Goal: Task Accomplishment & Management: Manage account settings

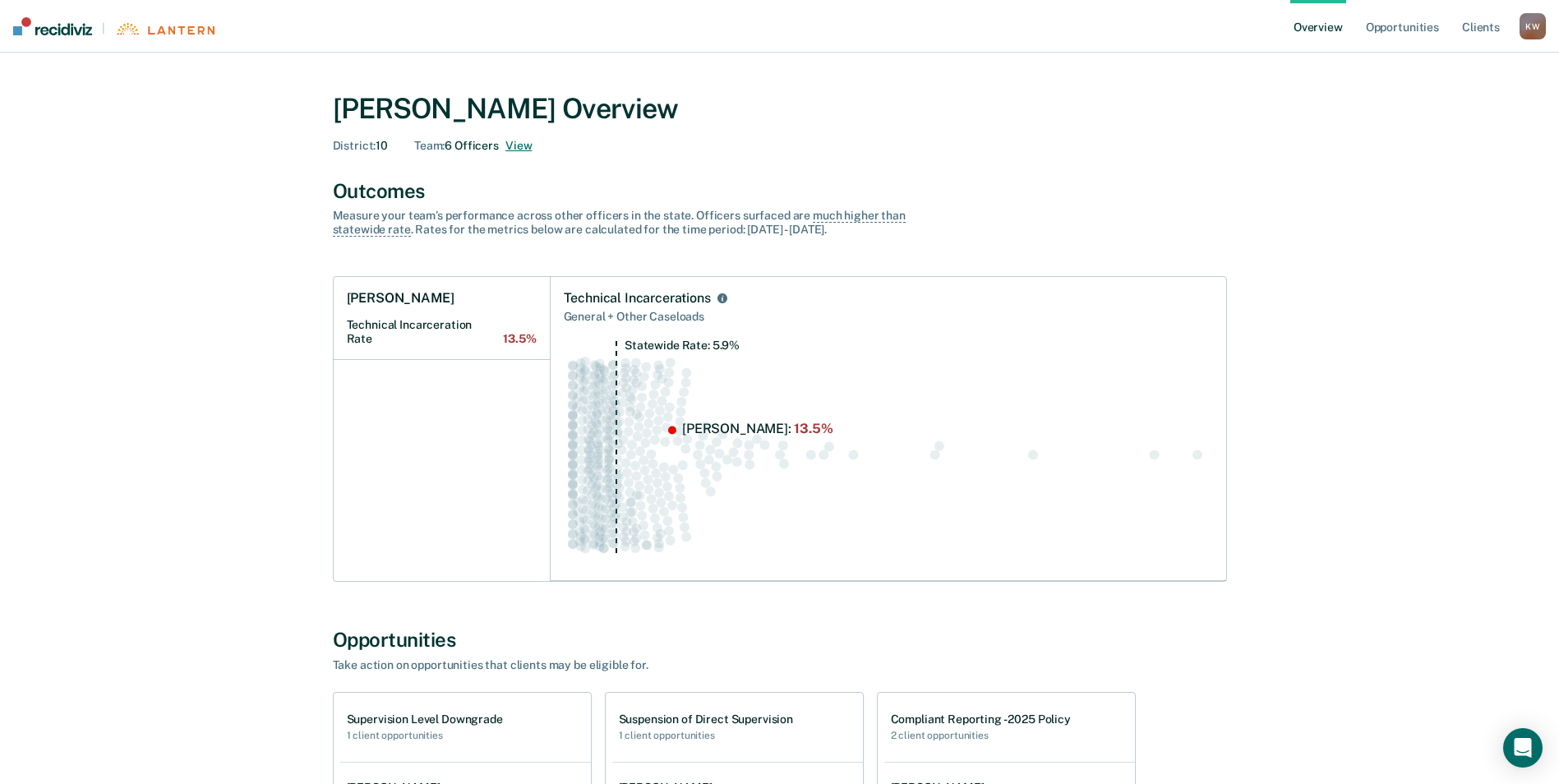
click at [523, 141] on button "View" at bounding box center [519, 146] width 26 height 14
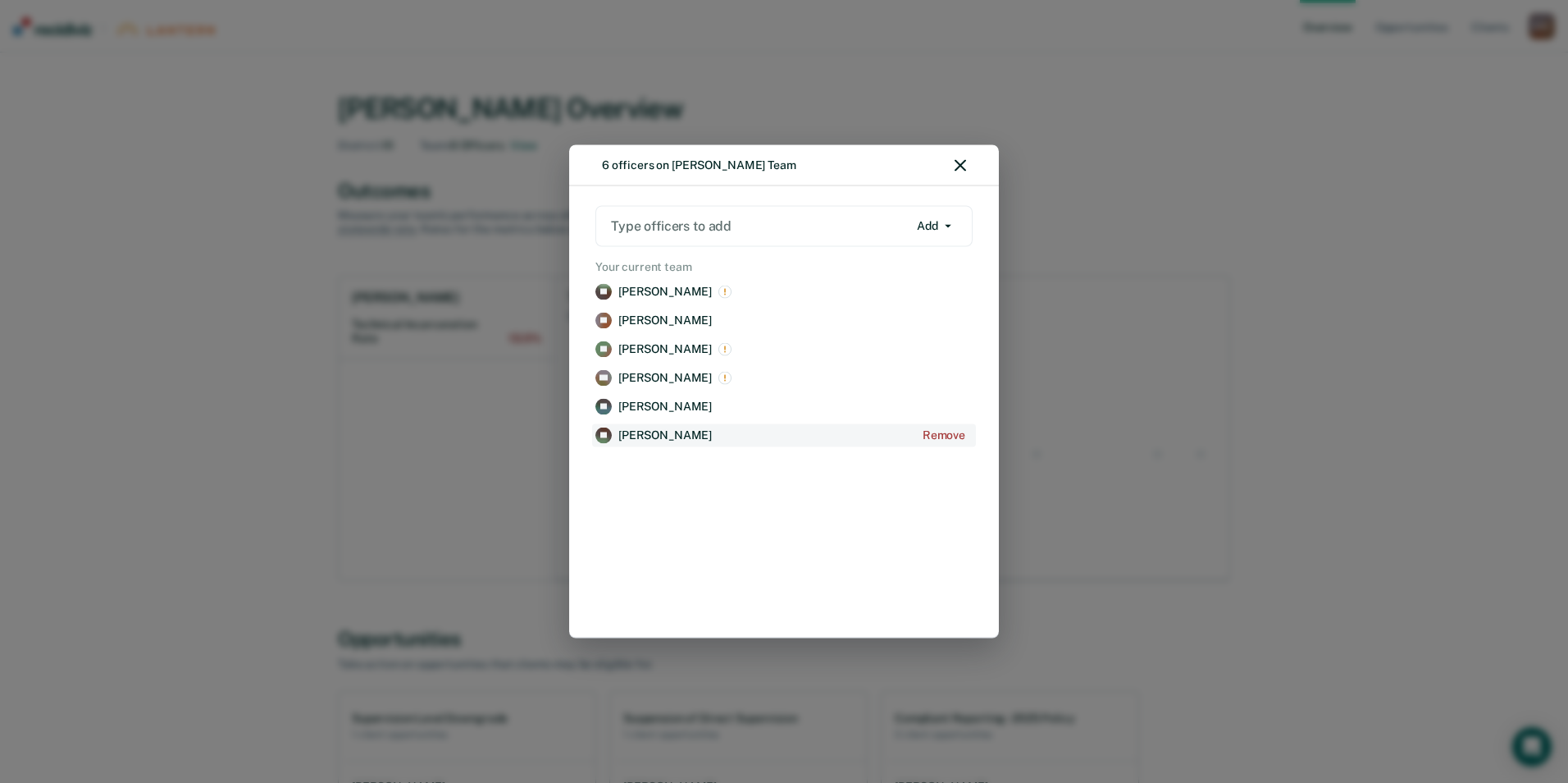
click at [647, 435] on p "[PERSON_NAME]" at bounding box center [665, 435] width 93 height 14
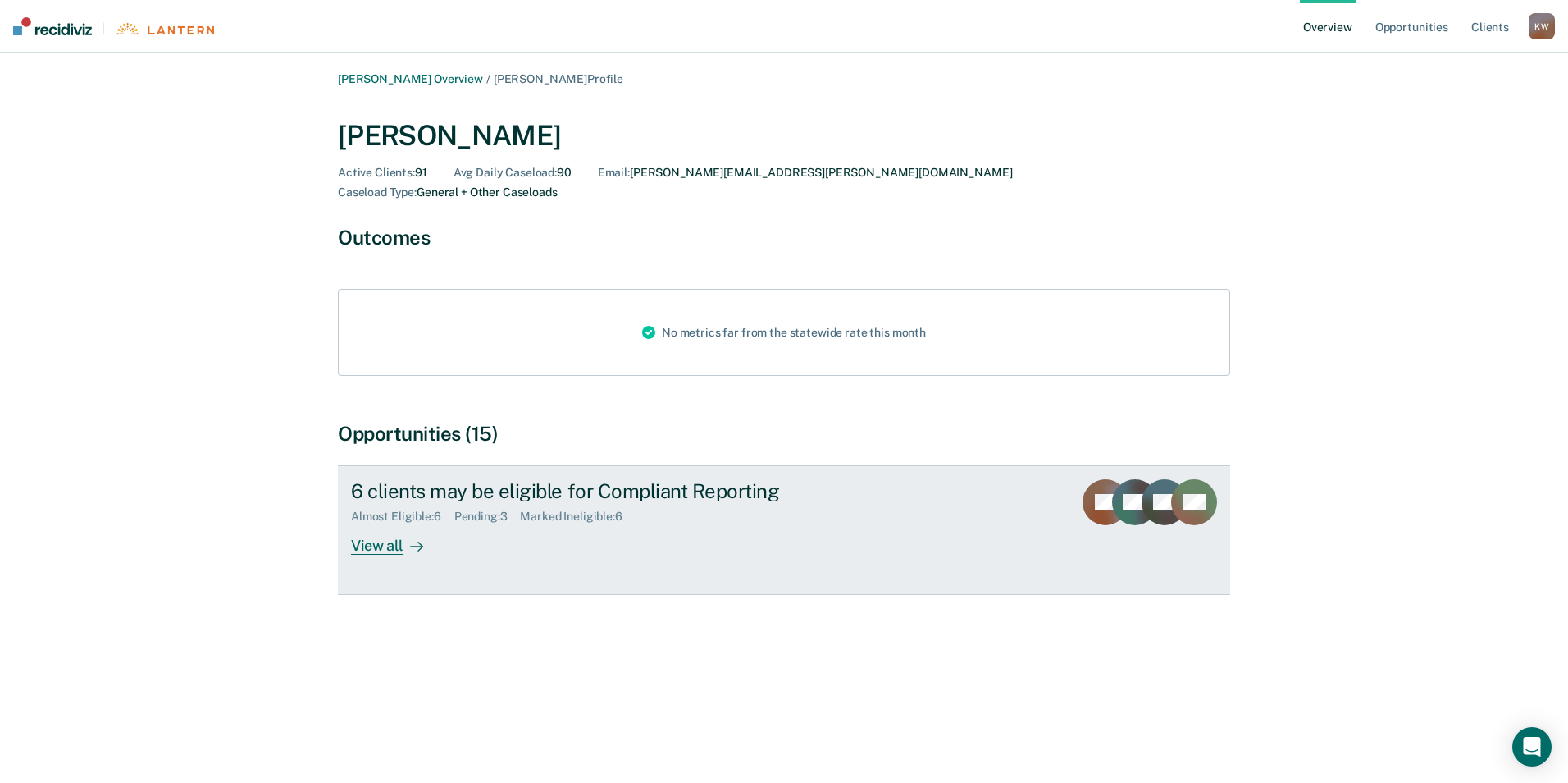
click at [383, 523] on div "View all" at bounding box center [397, 539] width 92 height 32
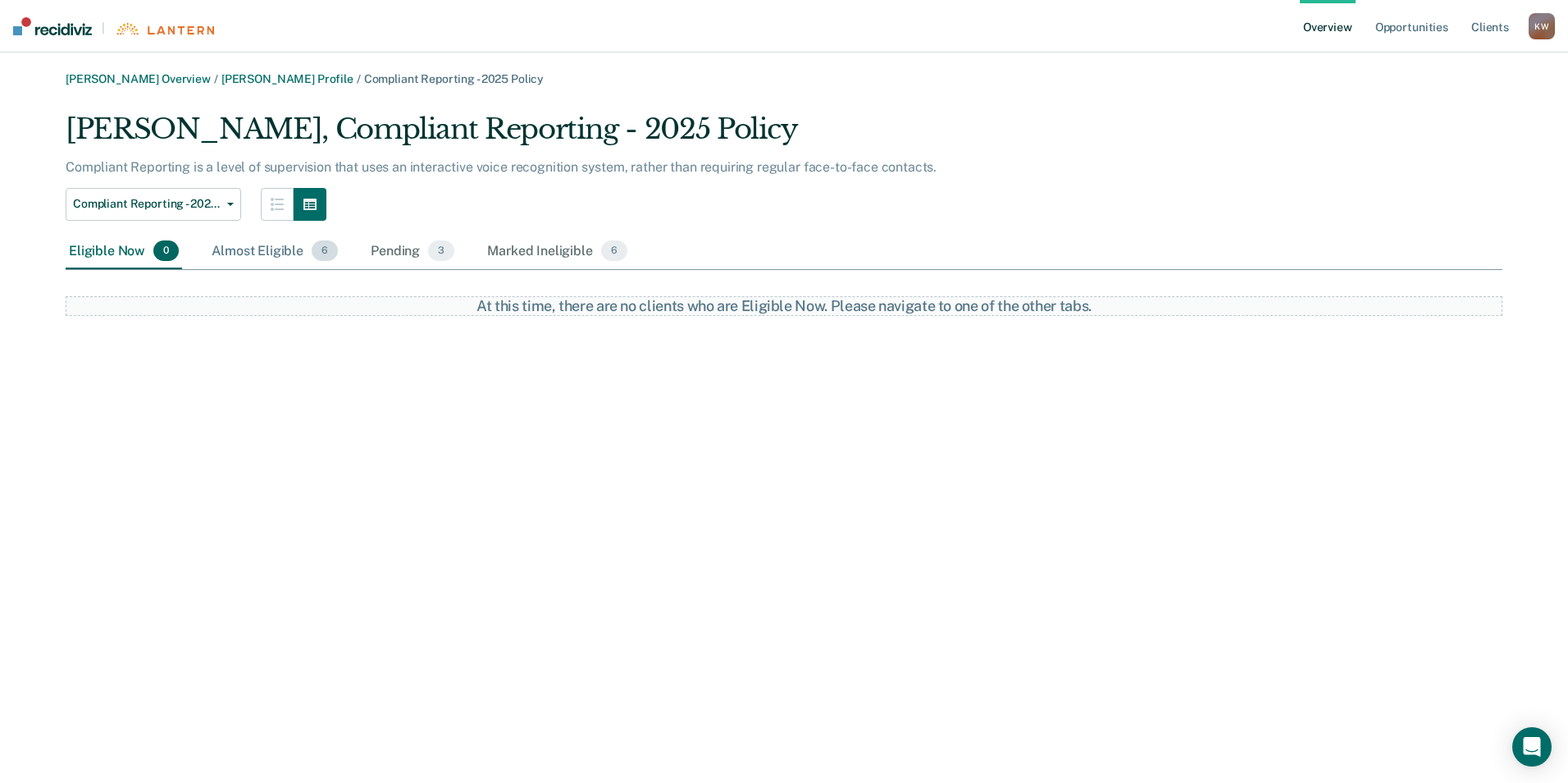
click at [249, 247] on div "Almost Eligible 6" at bounding box center [275, 252] width 133 height 36
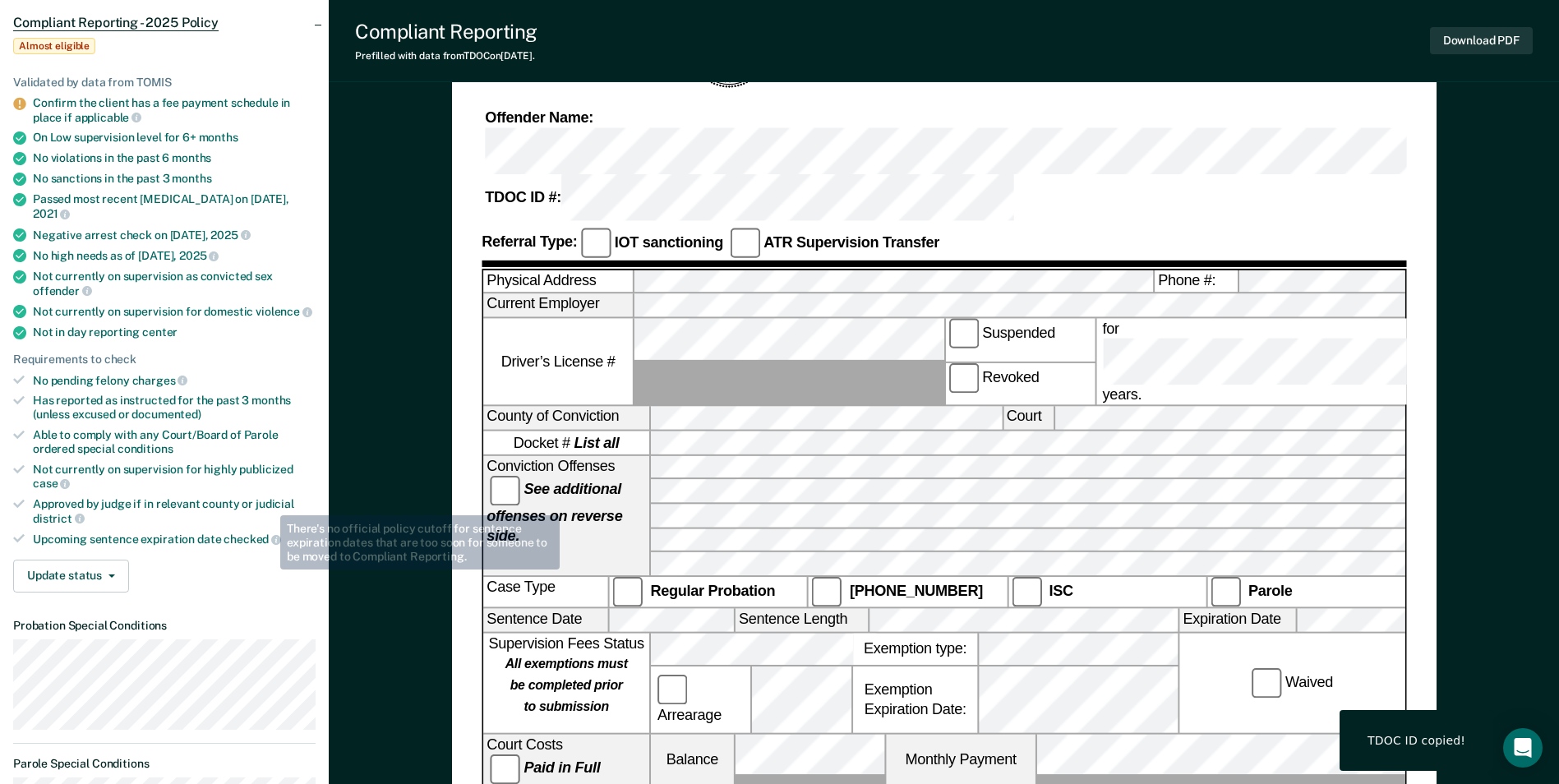
scroll to position [164, 0]
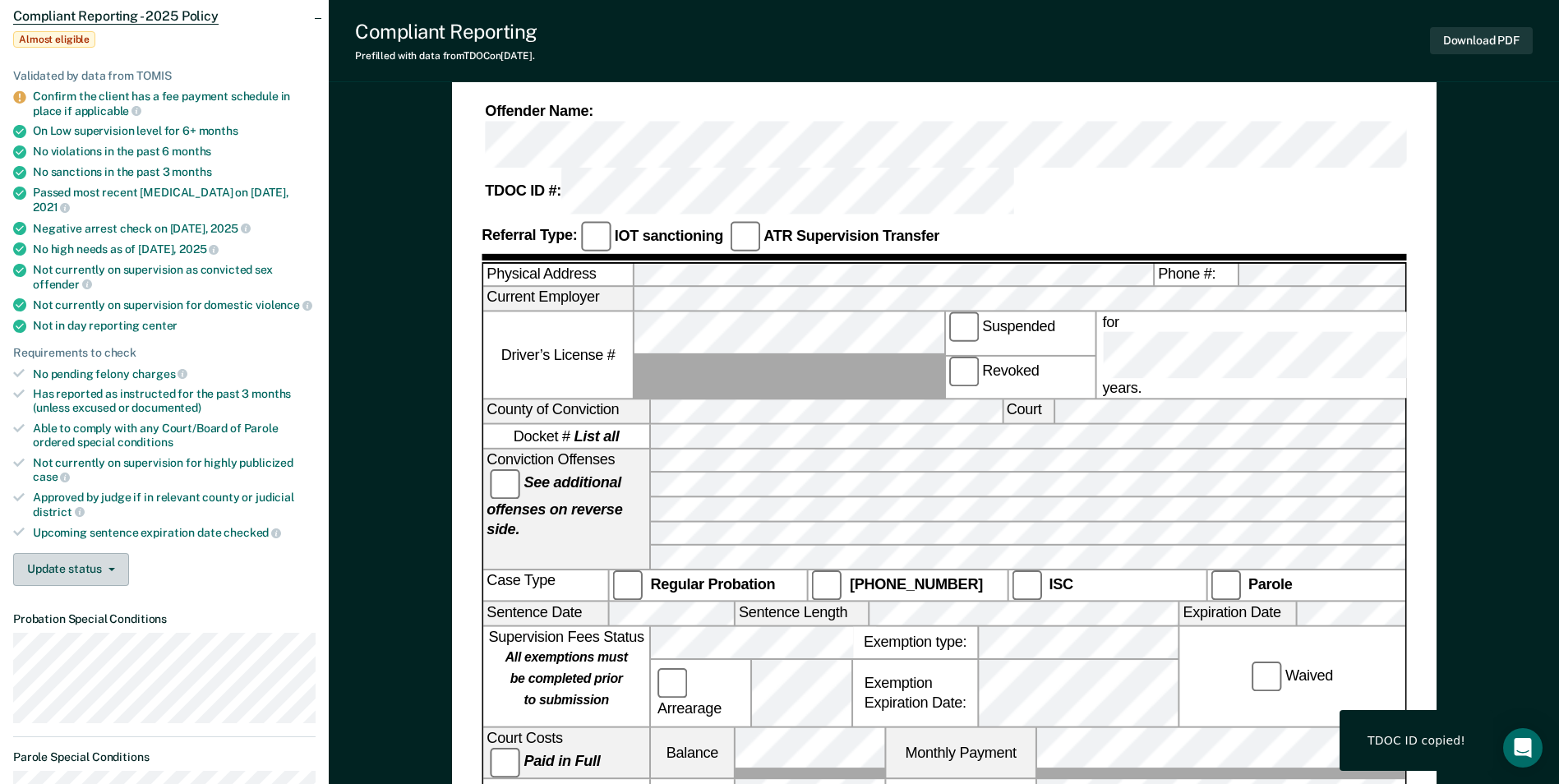
click at [106, 553] on button "Update status" at bounding box center [71, 569] width 116 height 33
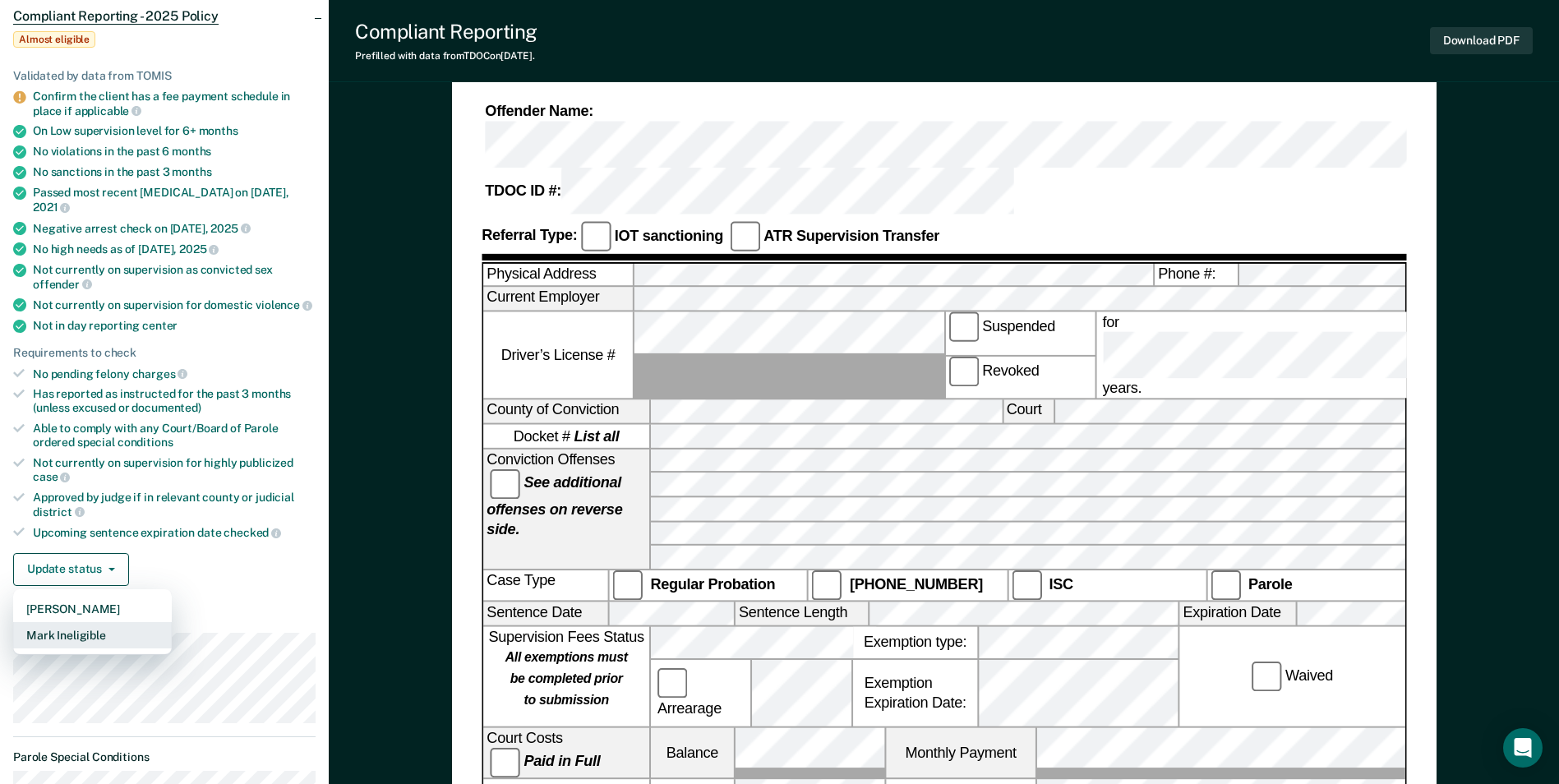
click at [99, 622] on button "Mark Ineligible" at bounding box center [92, 635] width 158 height 26
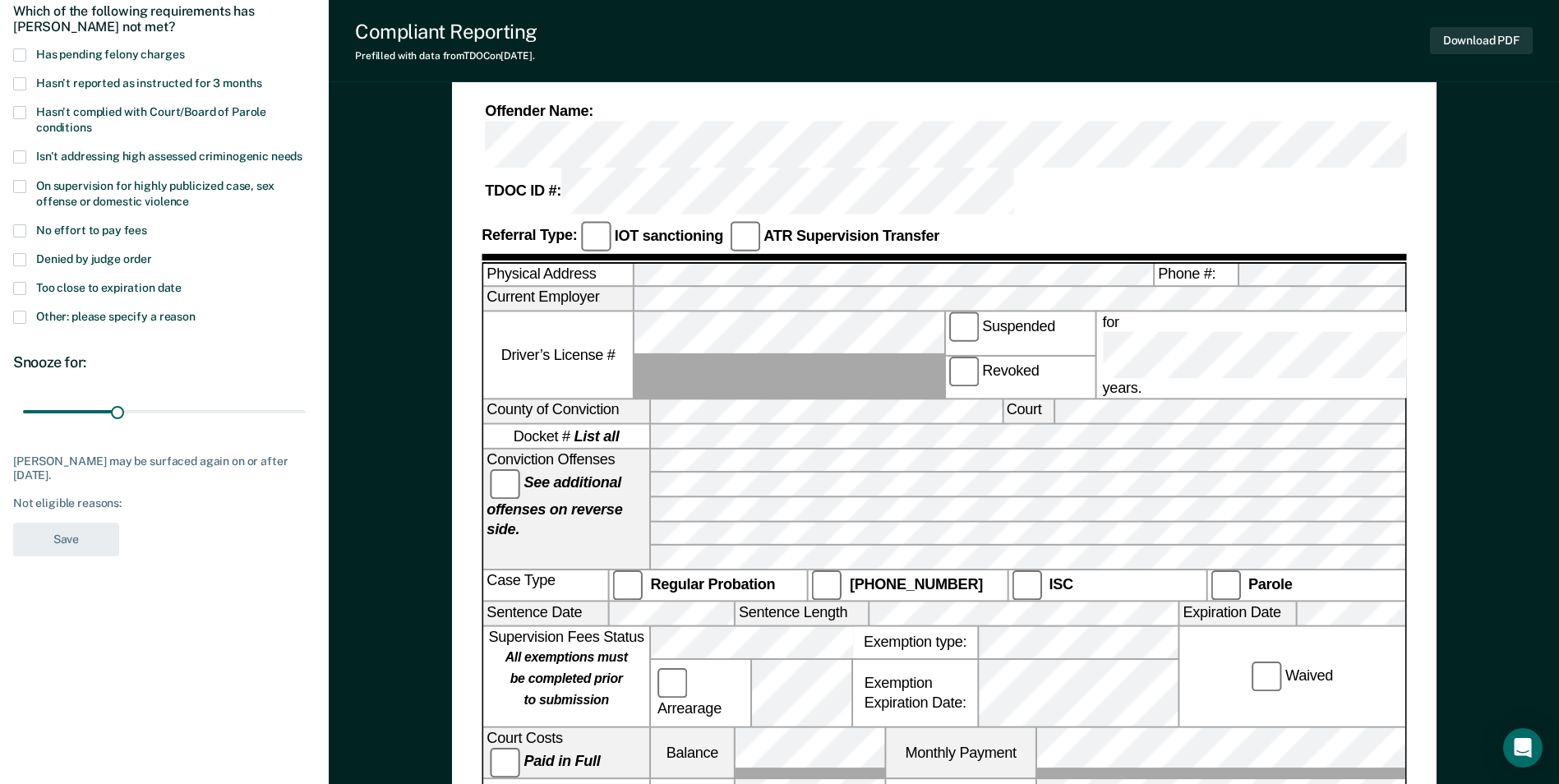
click at [18, 185] on span at bounding box center [19, 186] width 13 height 13
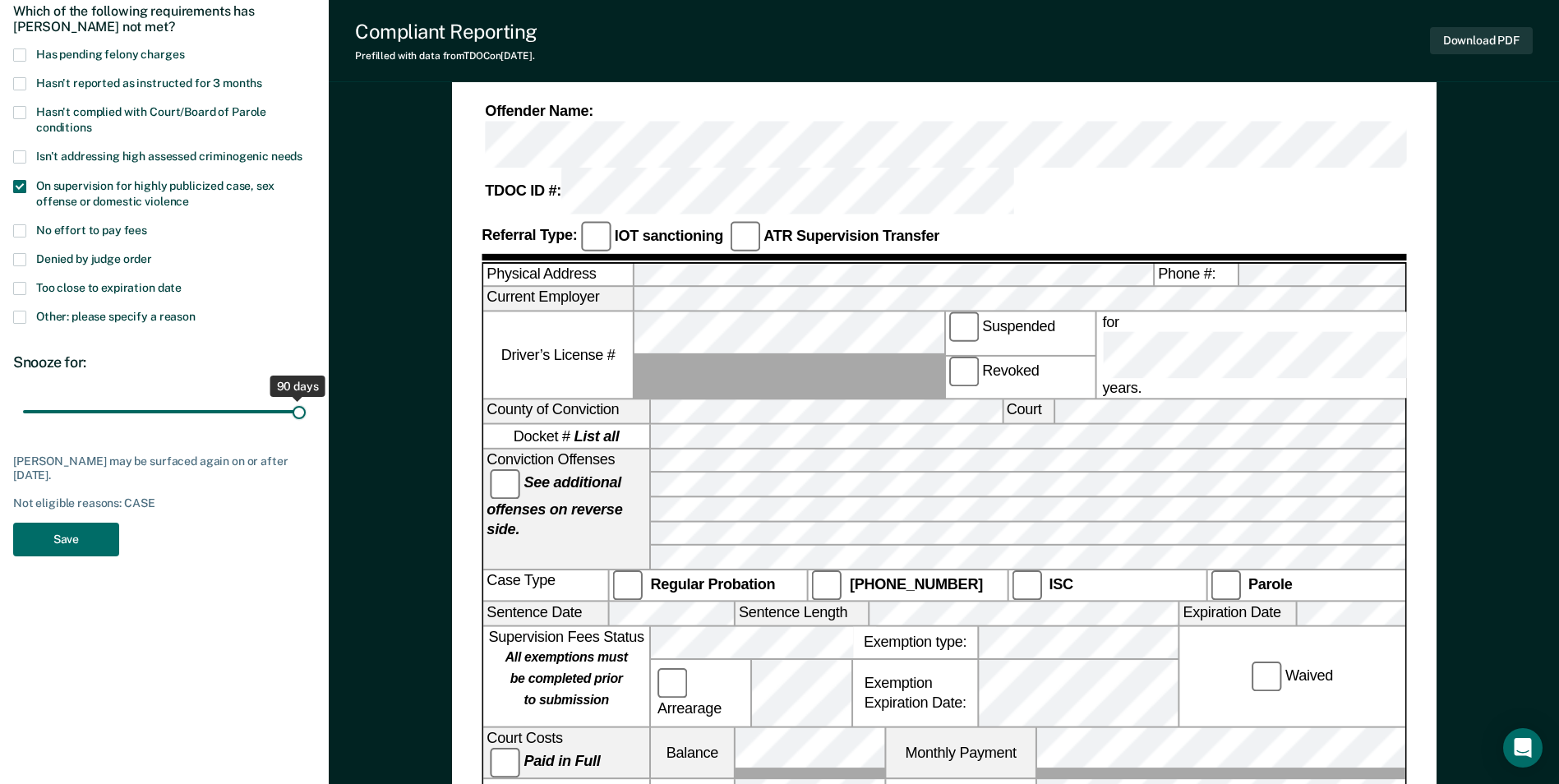
drag, startPoint x: 119, startPoint y: 411, endPoint x: 299, endPoint y: 415, distance: 180.0
type input "90"
click at [299, 415] on input "range" at bounding box center [164, 411] width 283 height 29
click at [73, 534] on button "Save" at bounding box center [66, 540] width 106 height 34
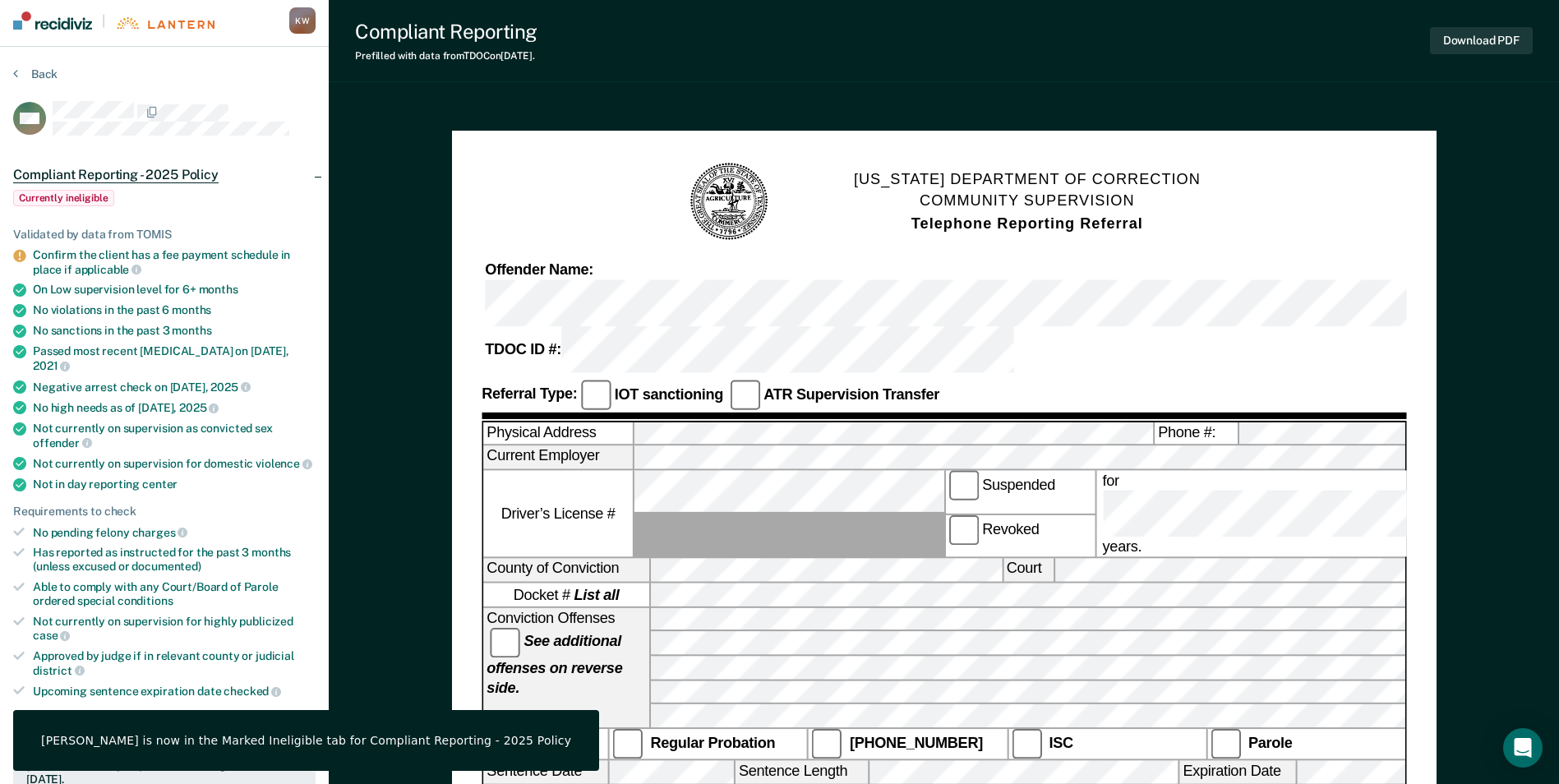
scroll to position [0, 0]
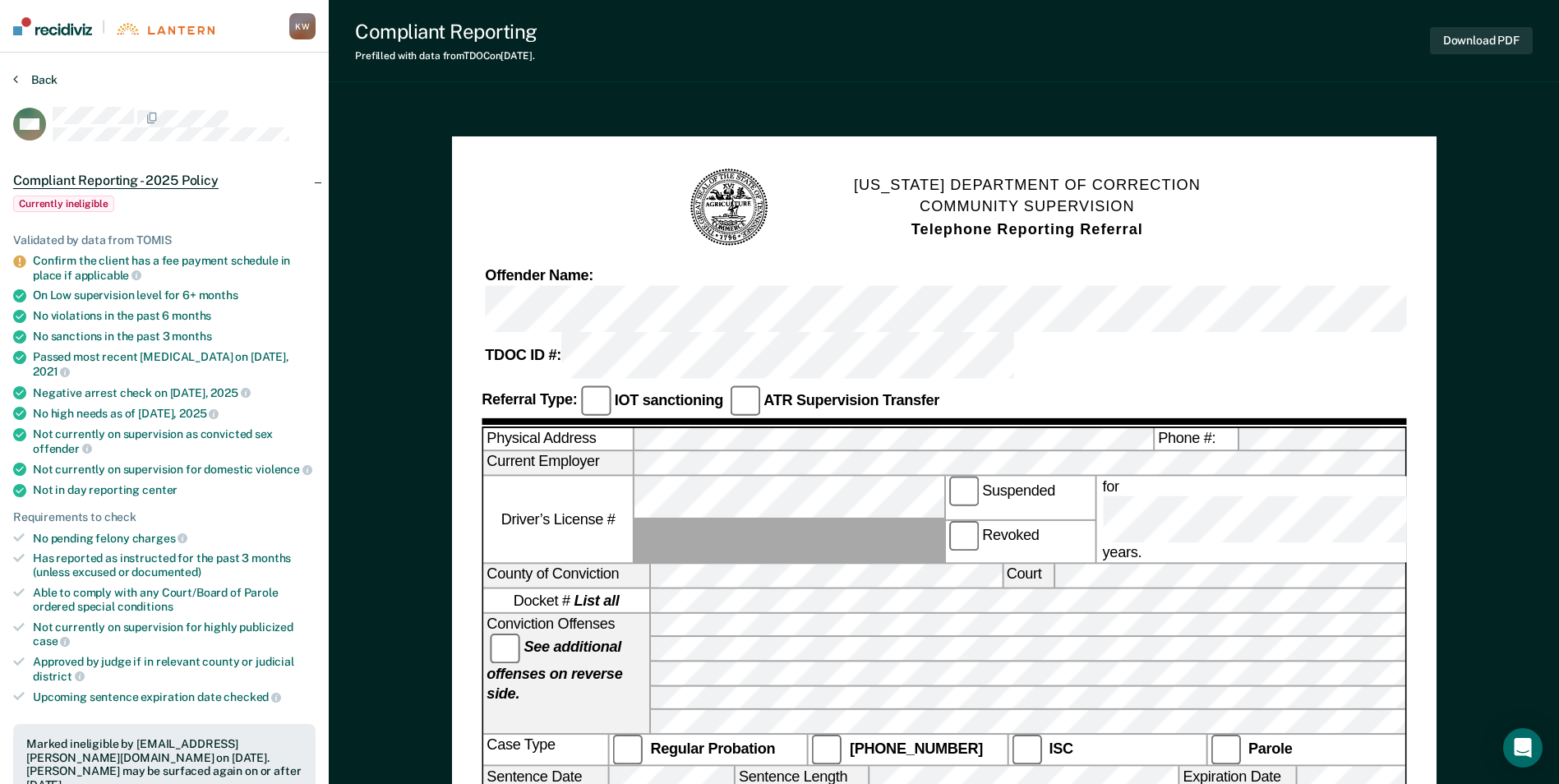
click at [48, 81] on button "Back" at bounding box center [35, 79] width 44 height 14
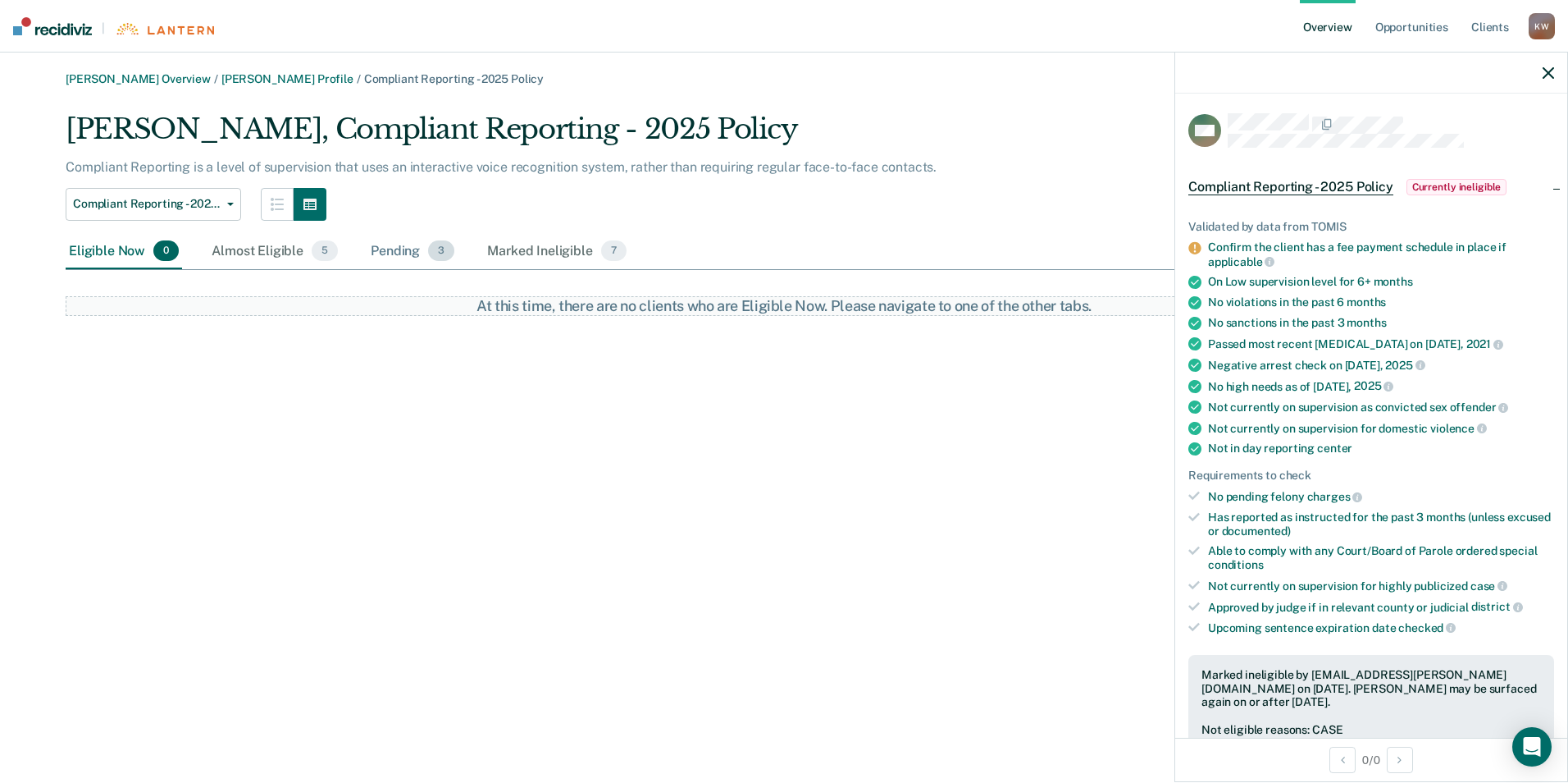
click at [390, 253] on div "Pending 3" at bounding box center [412, 252] width 90 height 36
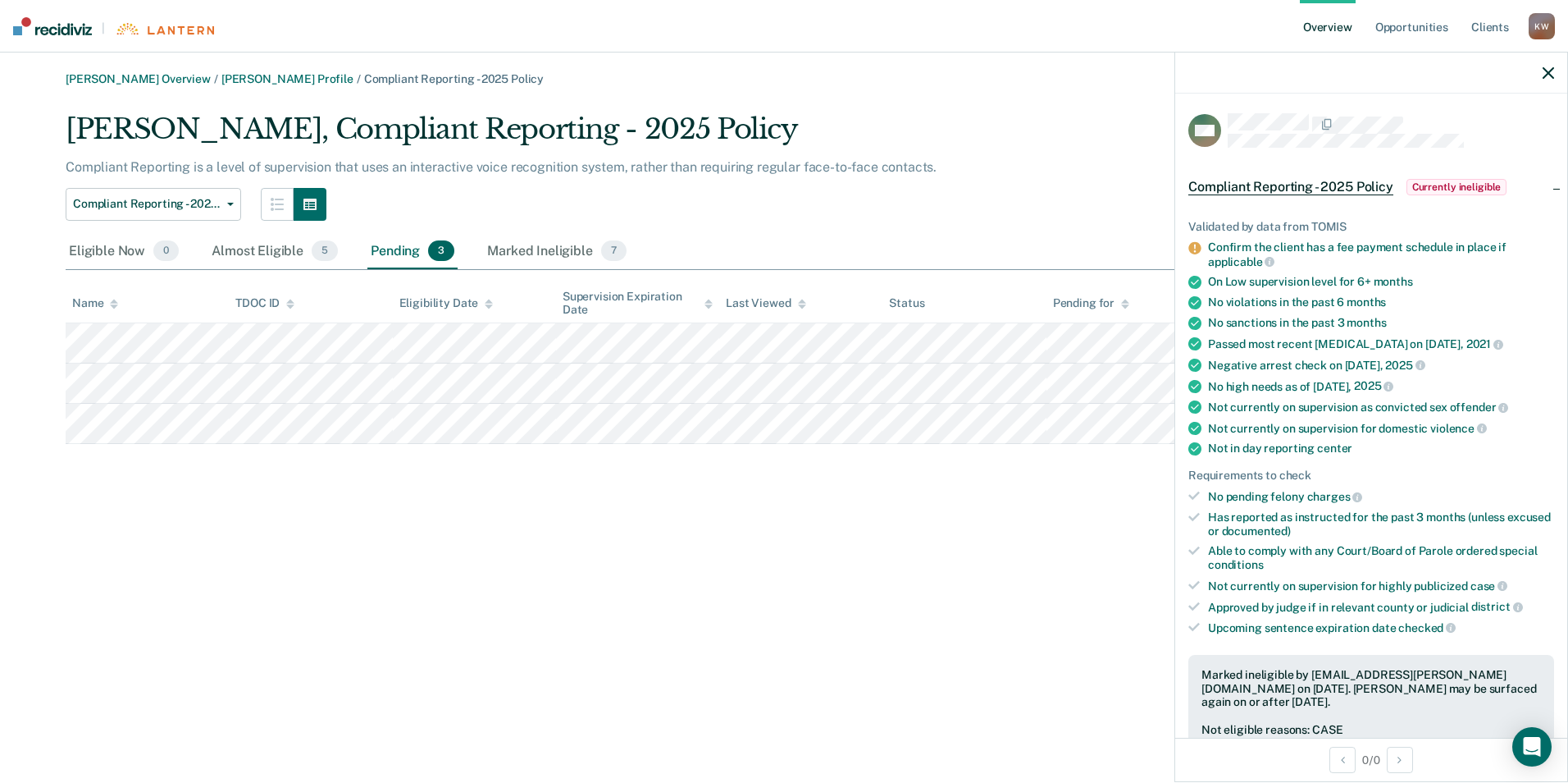
click at [718, 525] on div "[PERSON_NAME] Overview / [PERSON_NAME] Profile / Compliant Reporting - 2025 Pol…" at bounding box center [784, 401] width 1529 height 658
click at [243, 253] on div "Almost Eligible 5" at bounding box center [275, 252] width 133 height 36
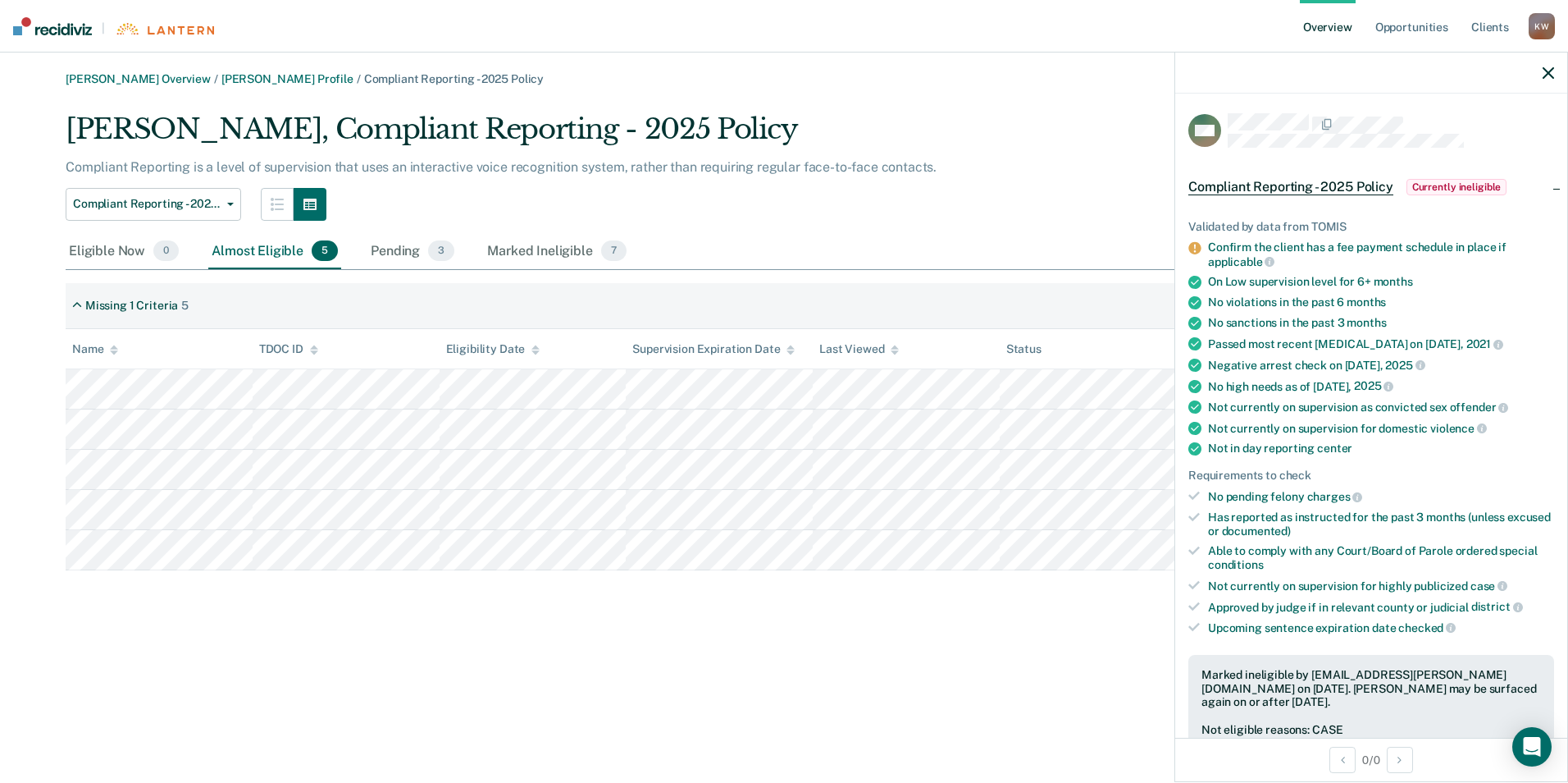
click at [1548, 70] on icon "button" at bounding box center [1548, 73] width 12 height 12
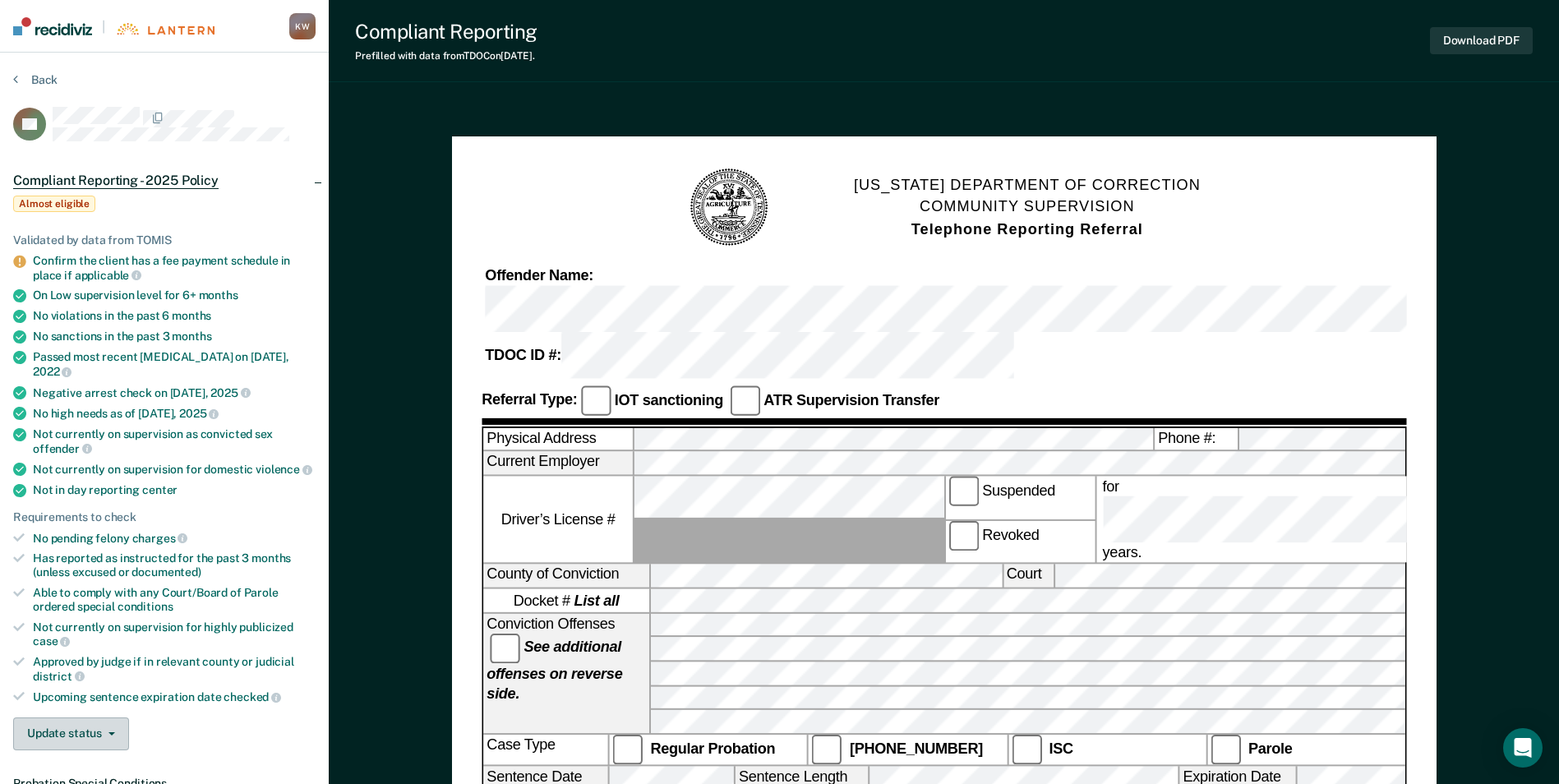
click at [87, 718] on button "Update status" at bounding box center [71, 734] width 116 height 33
click at [99, 783] on button "Mark Ineligible" at bounding box center [92, 799] width 158 height 26
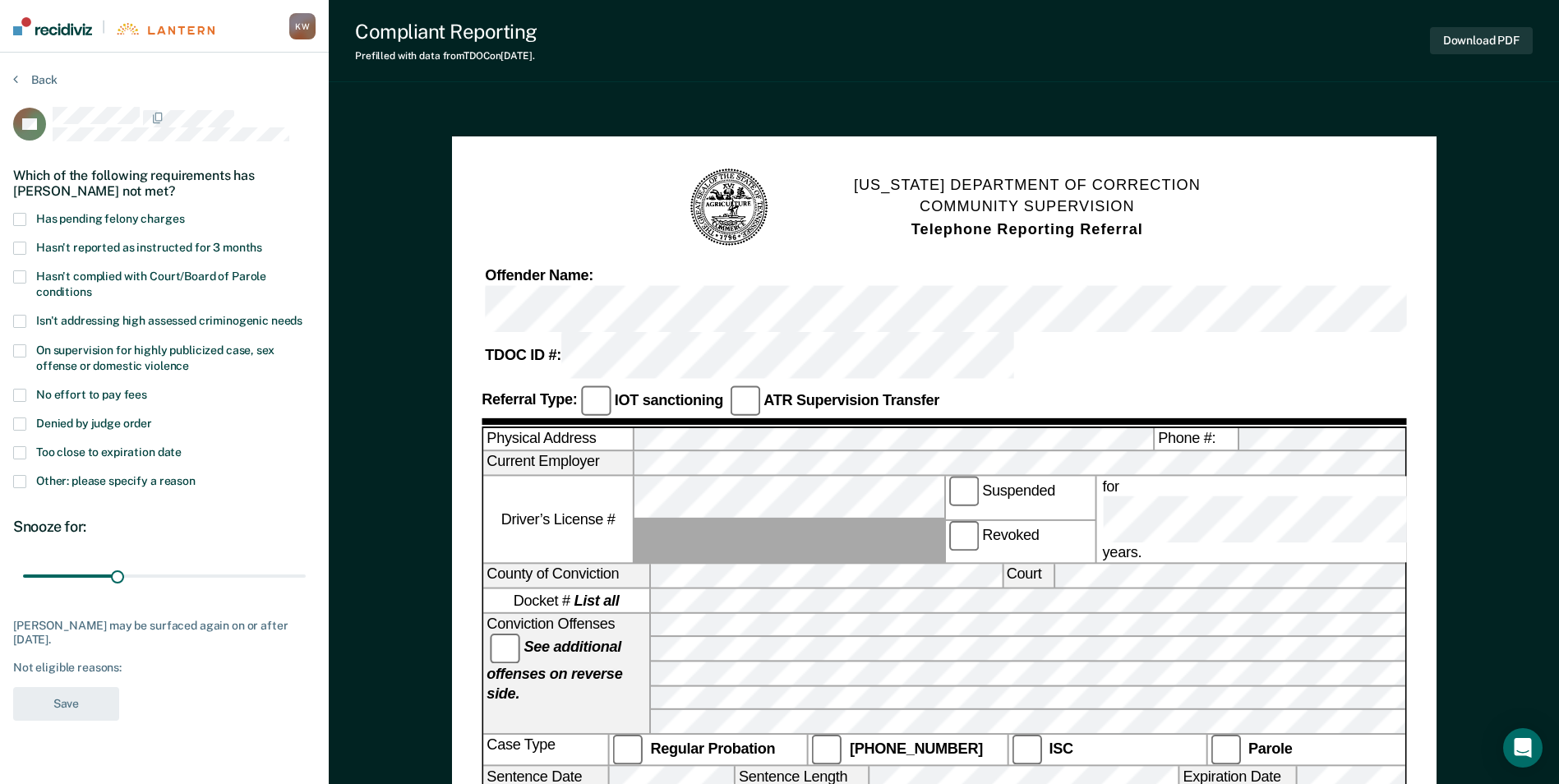
click at [17, 475] on span at bounding box center [19, 481] width 13 height 13
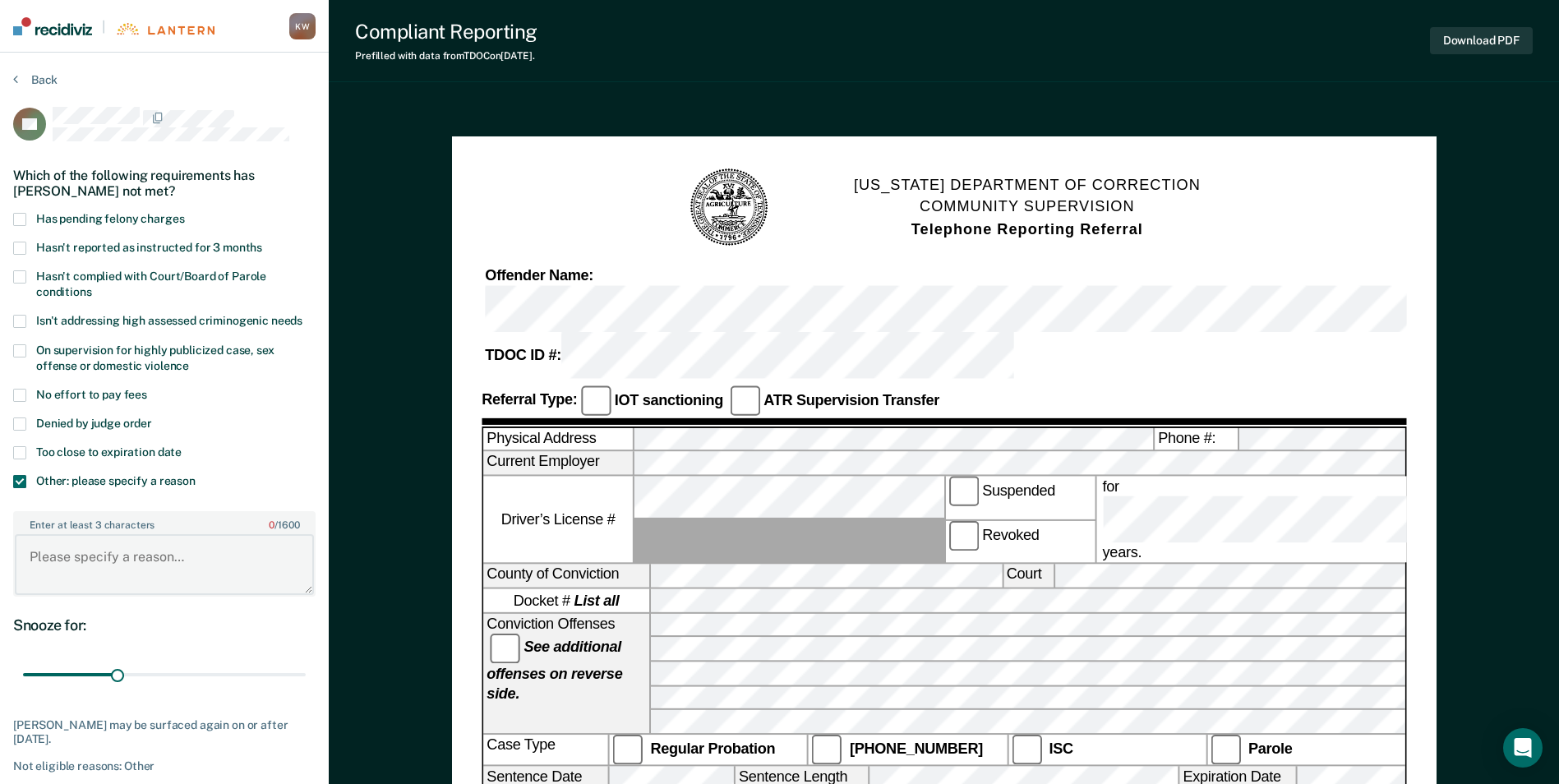
click at [72, 548] on textarea "Enter at least 3 characters 0 / 1600" at bounding box center [163, 564] width 299 height 60
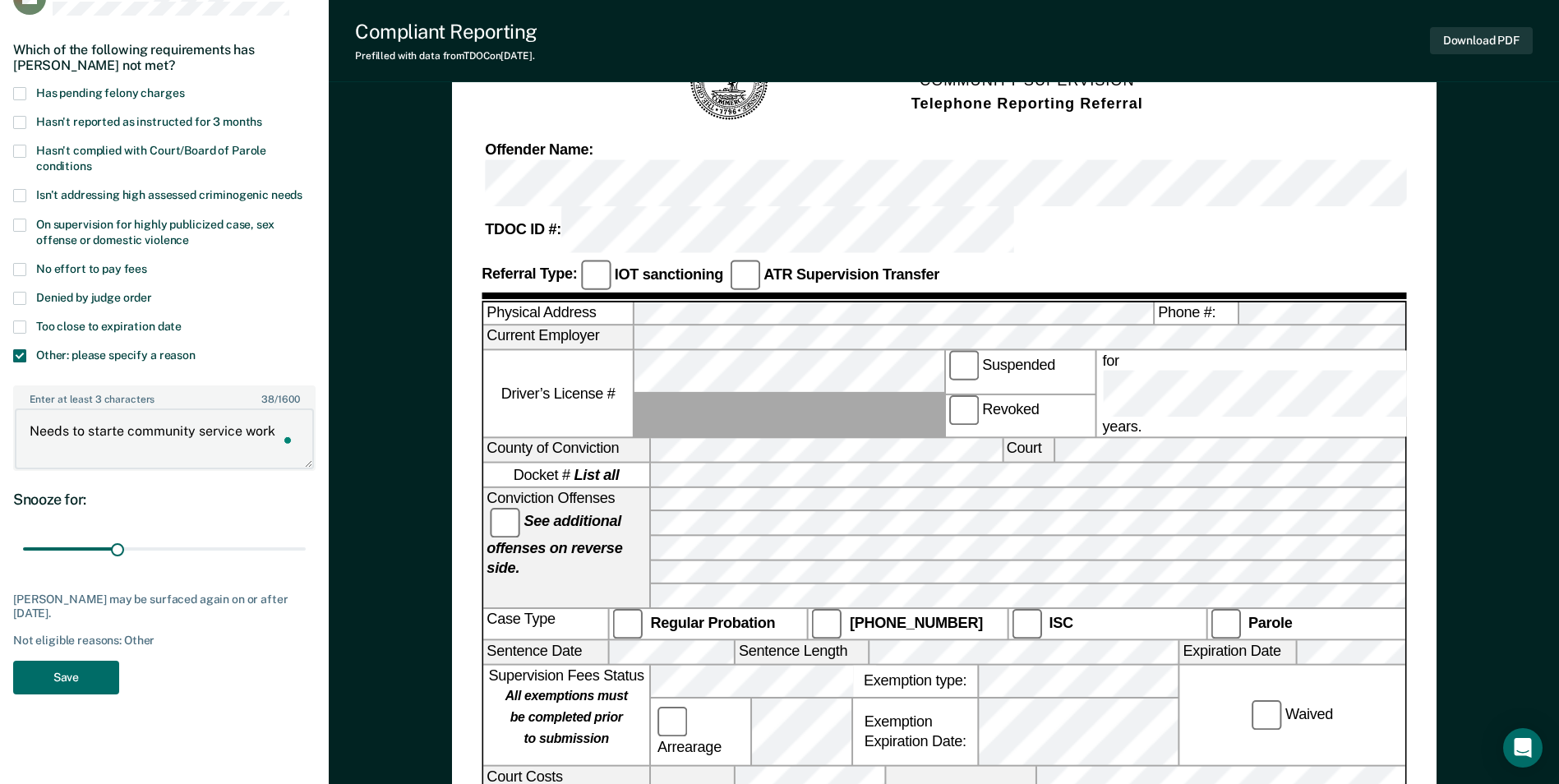
scroll to position [164, 0]
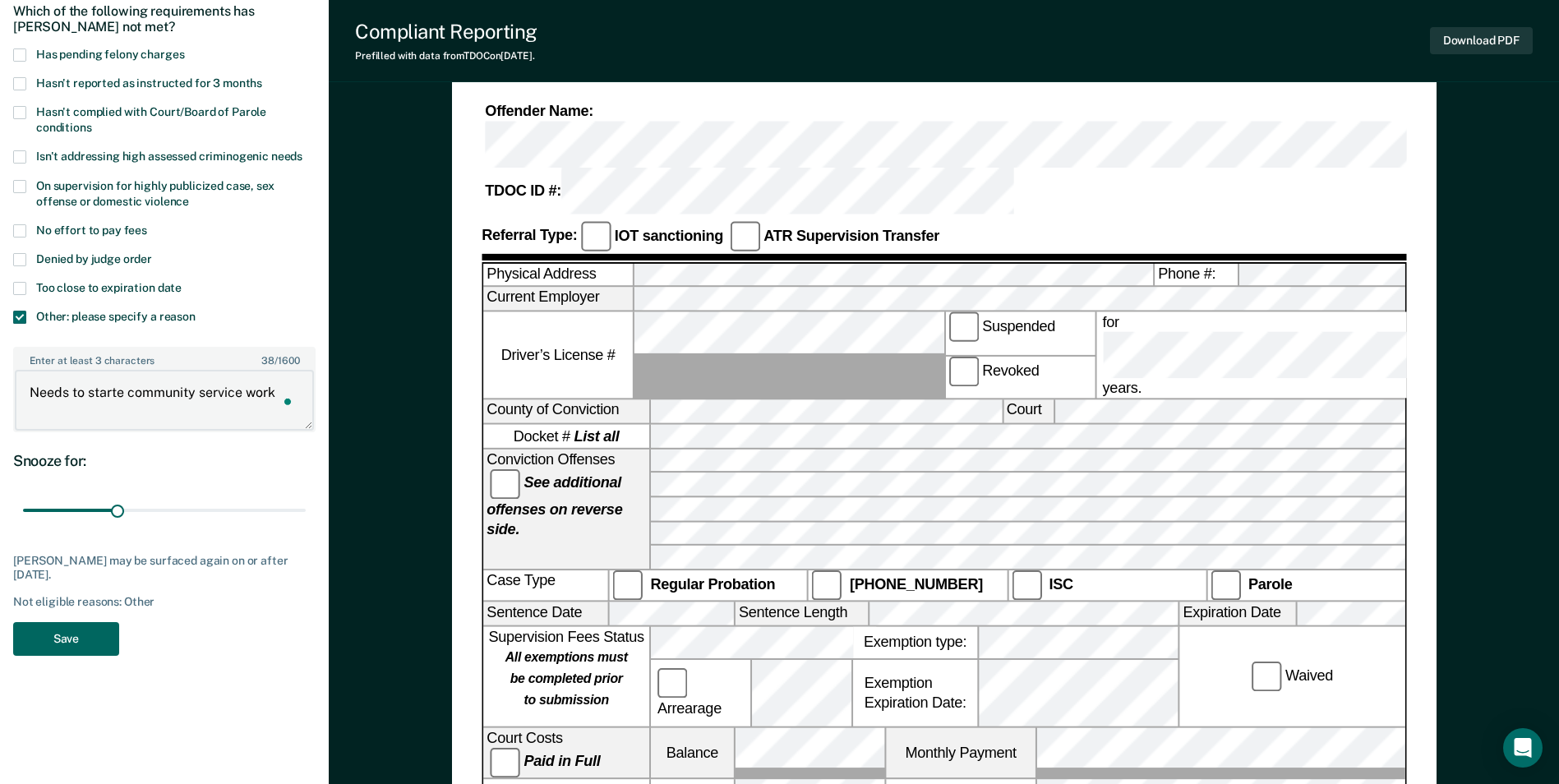
type textarea "Needs to starte community service work"
click at [75, 634] on button "Save" at bounding box center [66, 639] width 106 height 34
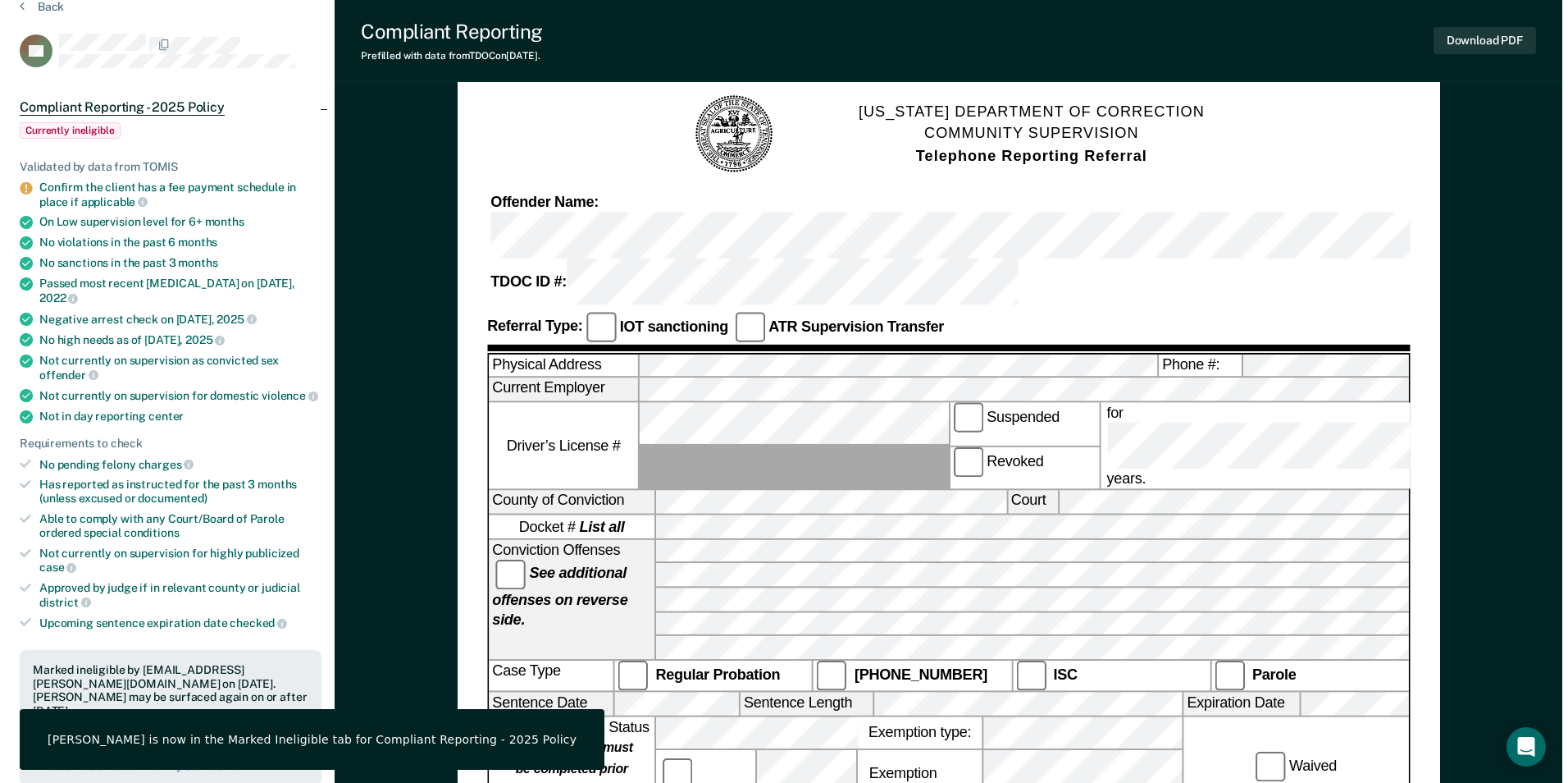
scroll to position [0, 0]
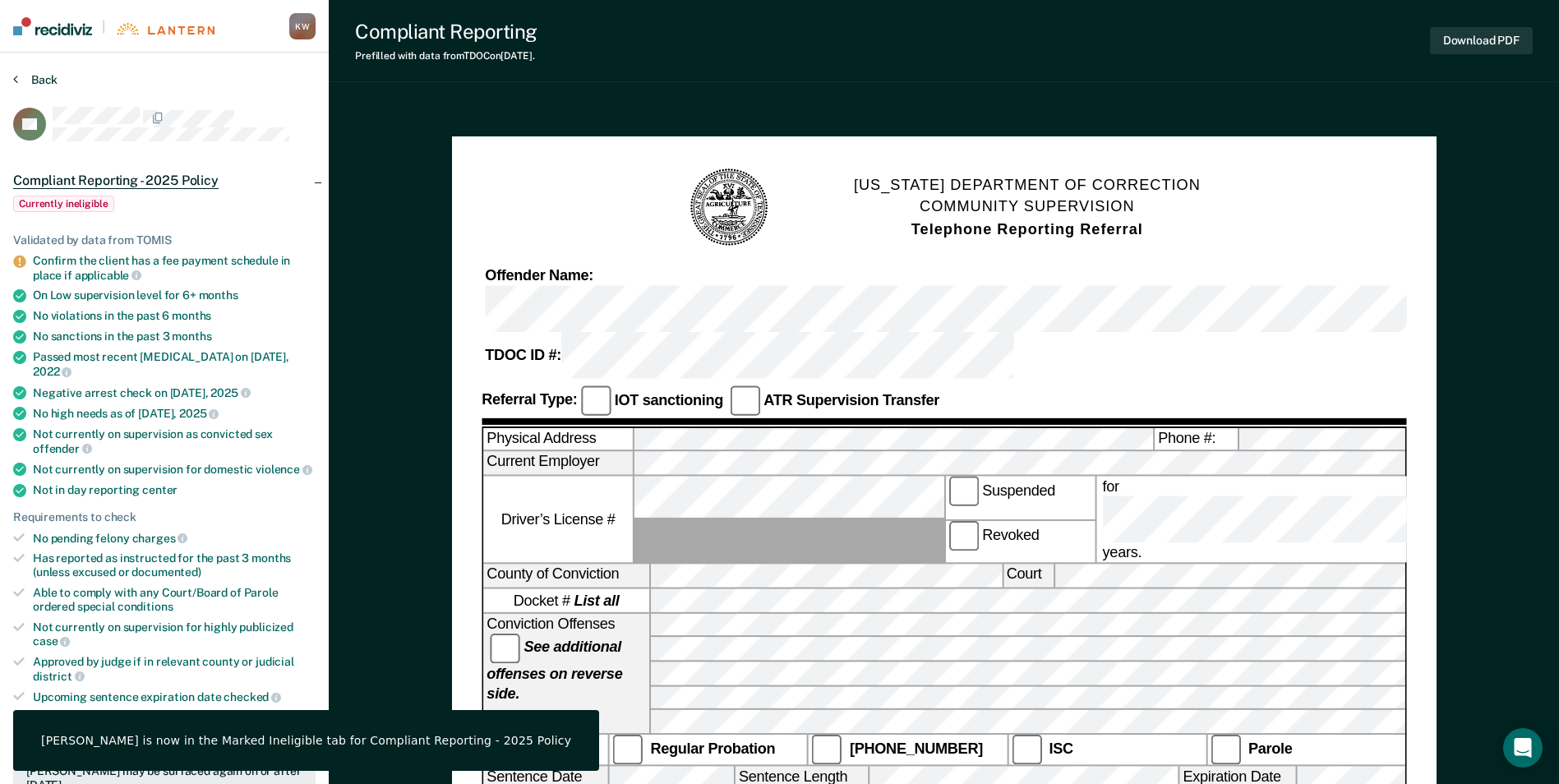
click at [44, 77] on button "Back" at bounding box center [35, 79] width 44 height 14
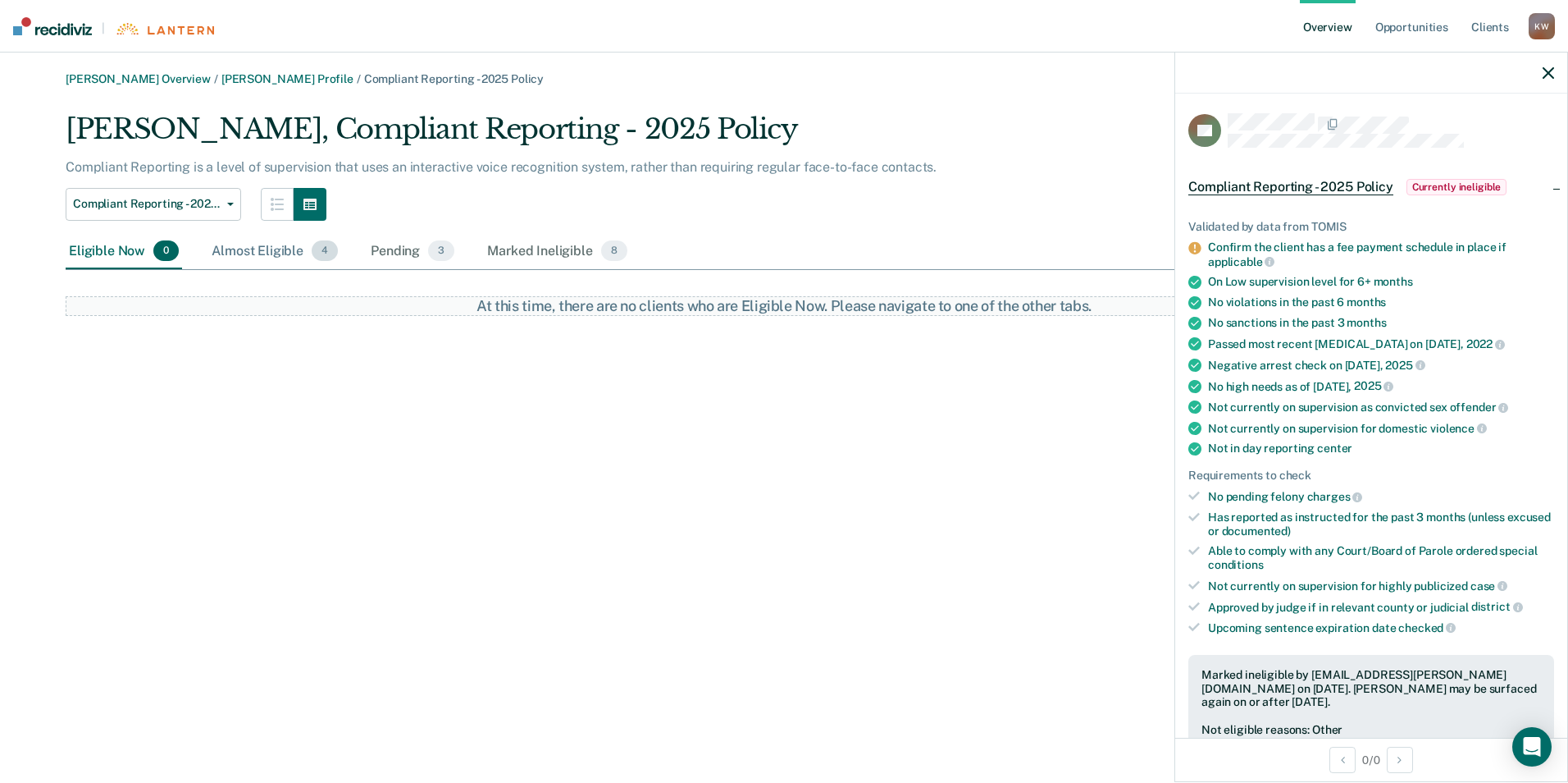
click at [277, 247] on div "Almost Eligible 4" at bounding box center [275, 252] width 133 height 36
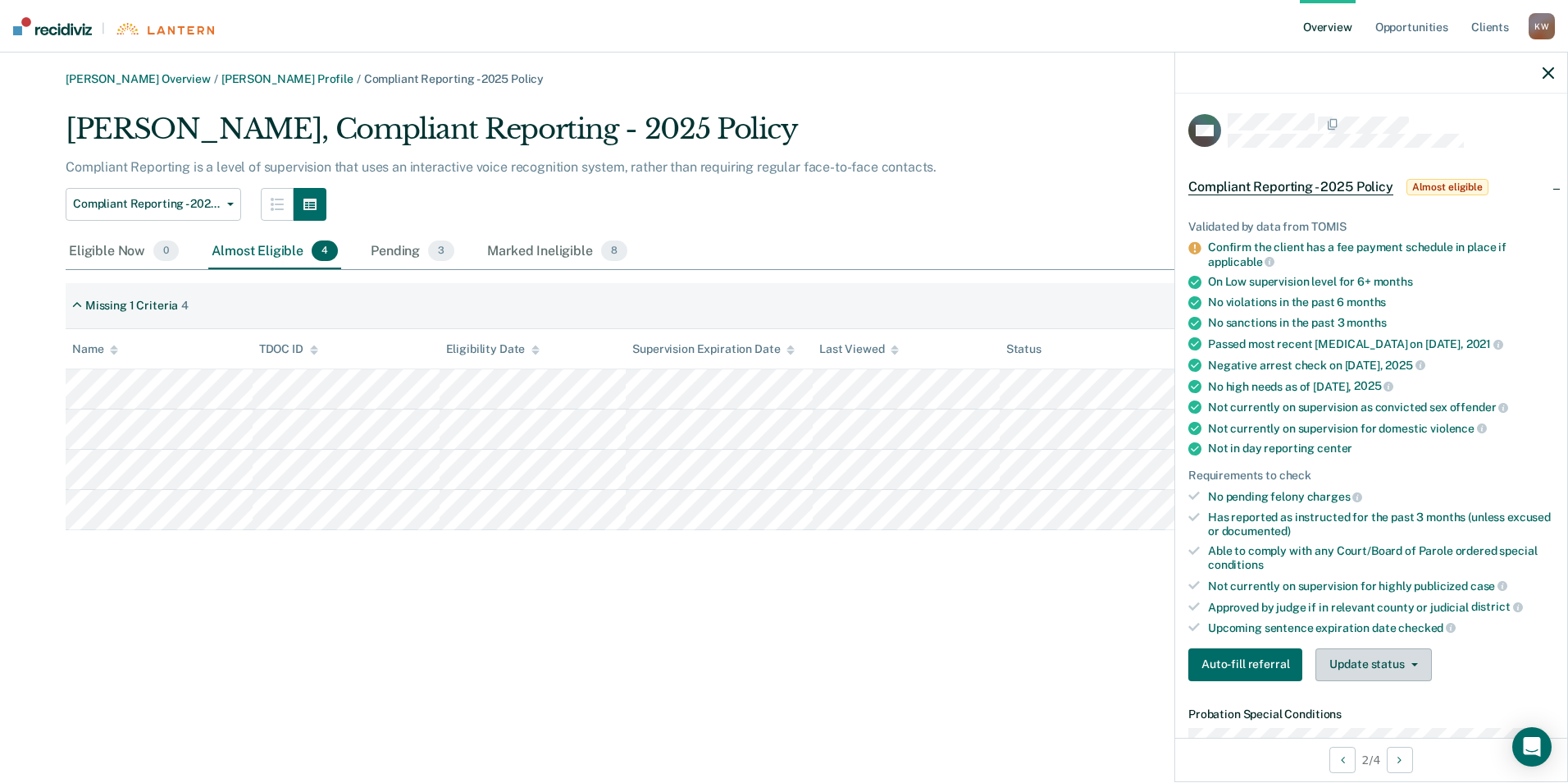
click at [1403, 659] on button "Update status" at bounding box center [1373, 664] width 116 height 33
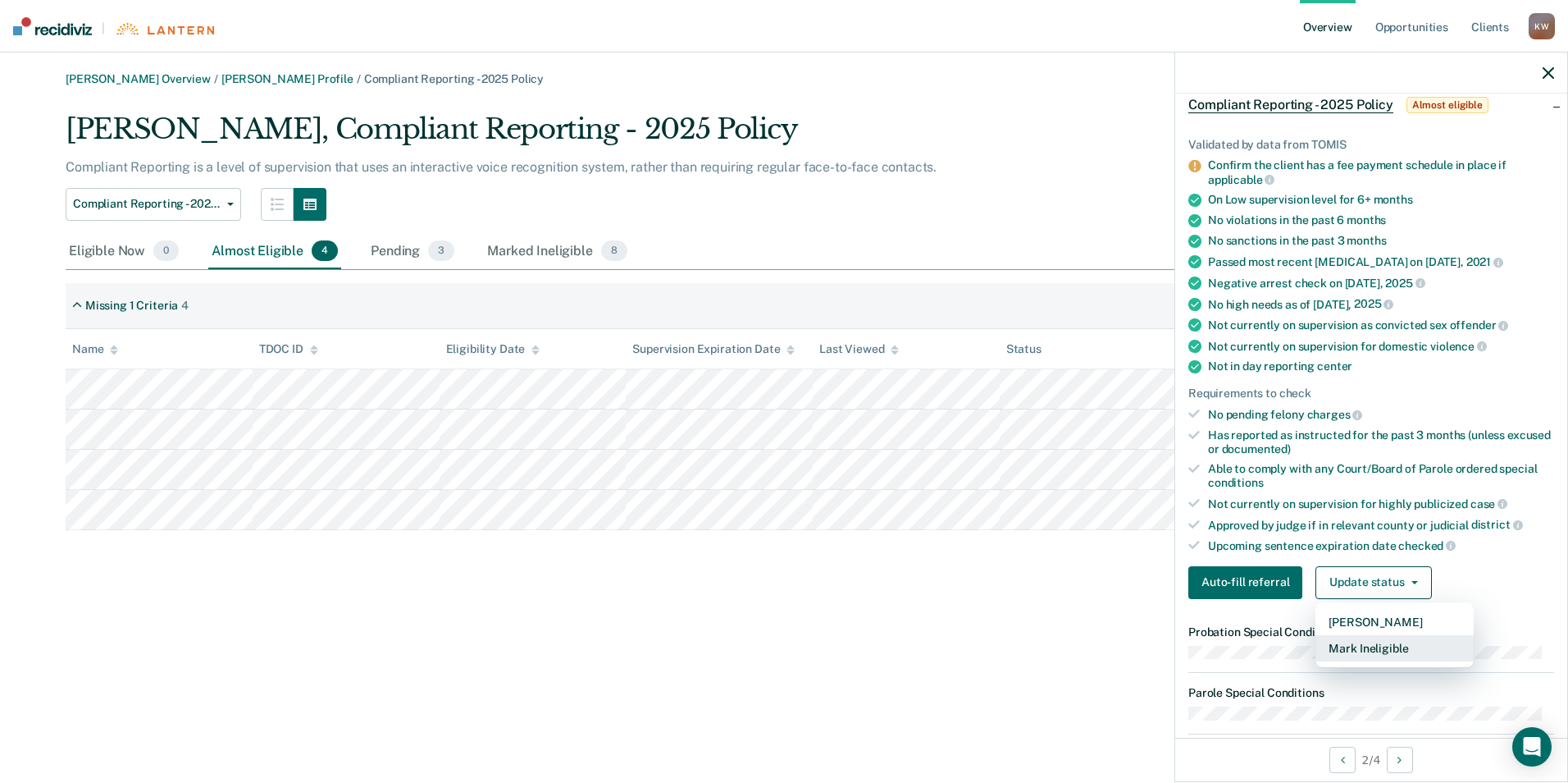
click at [1387, 647] on button "Mark Ineligible" at bounding box center [1395, 648] width 158 height 26
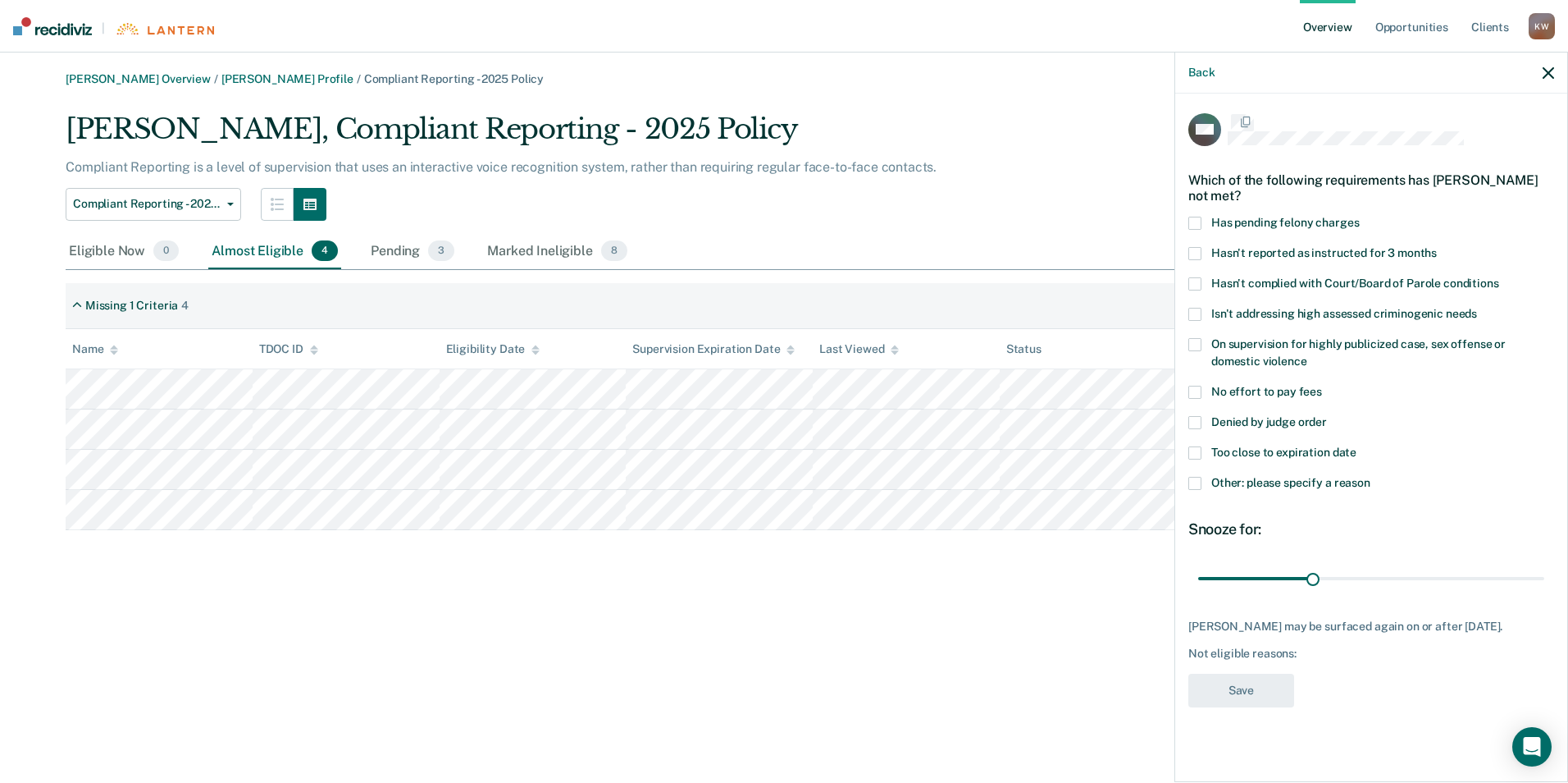
scroll to position [0, 0]
click at [1199, 485] on span at bounding box center [1194, 485] width 13 height 13
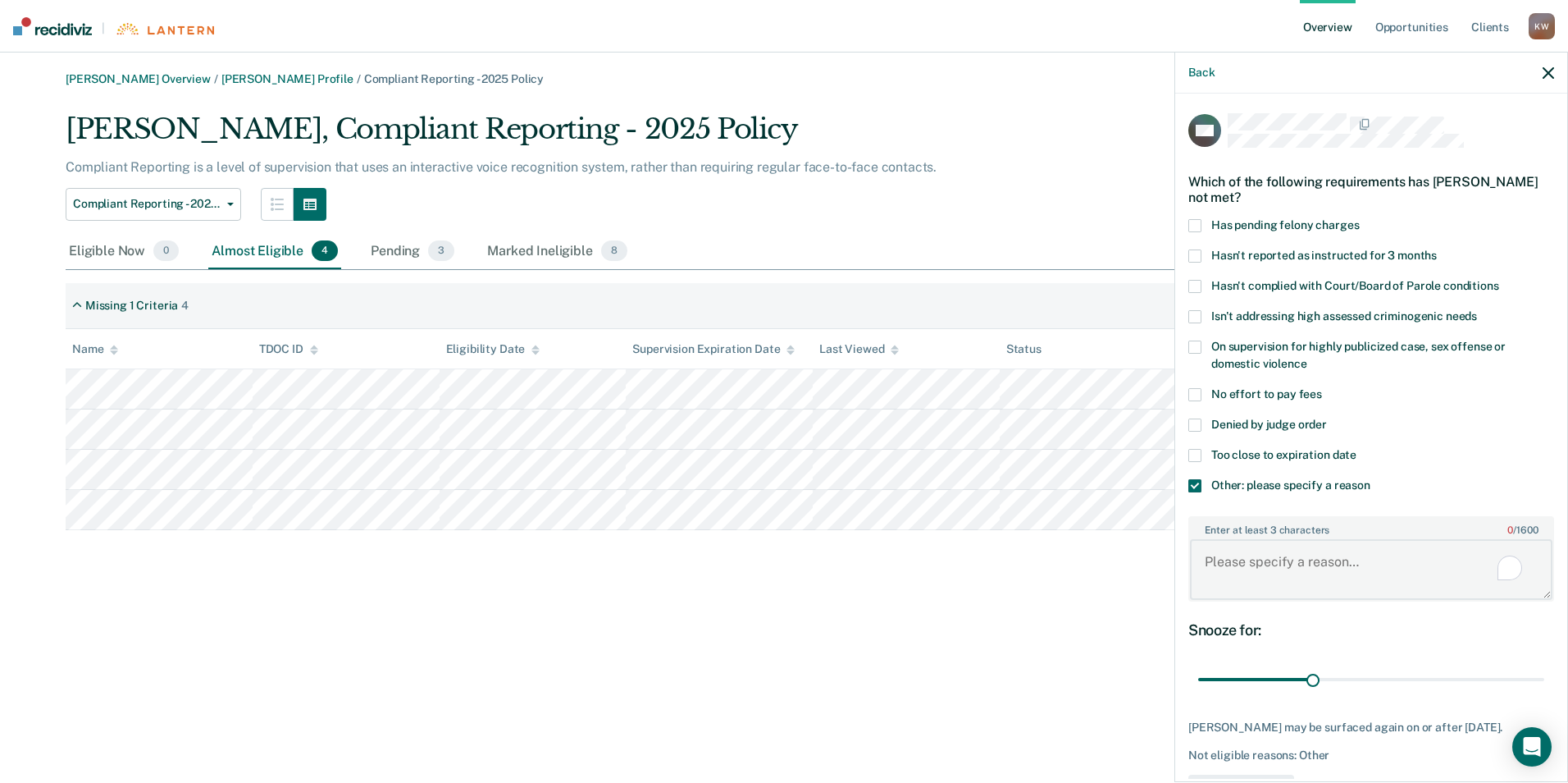
click at [1237, 559] on textarea "Enter at least 3 characters 0 / 1600" at bounding box center [1371, 569] width 363 height 60
click at [1371, 557] on textarea "Missed last home visit on" at bounding box center [1371, 569] width 363 height 60
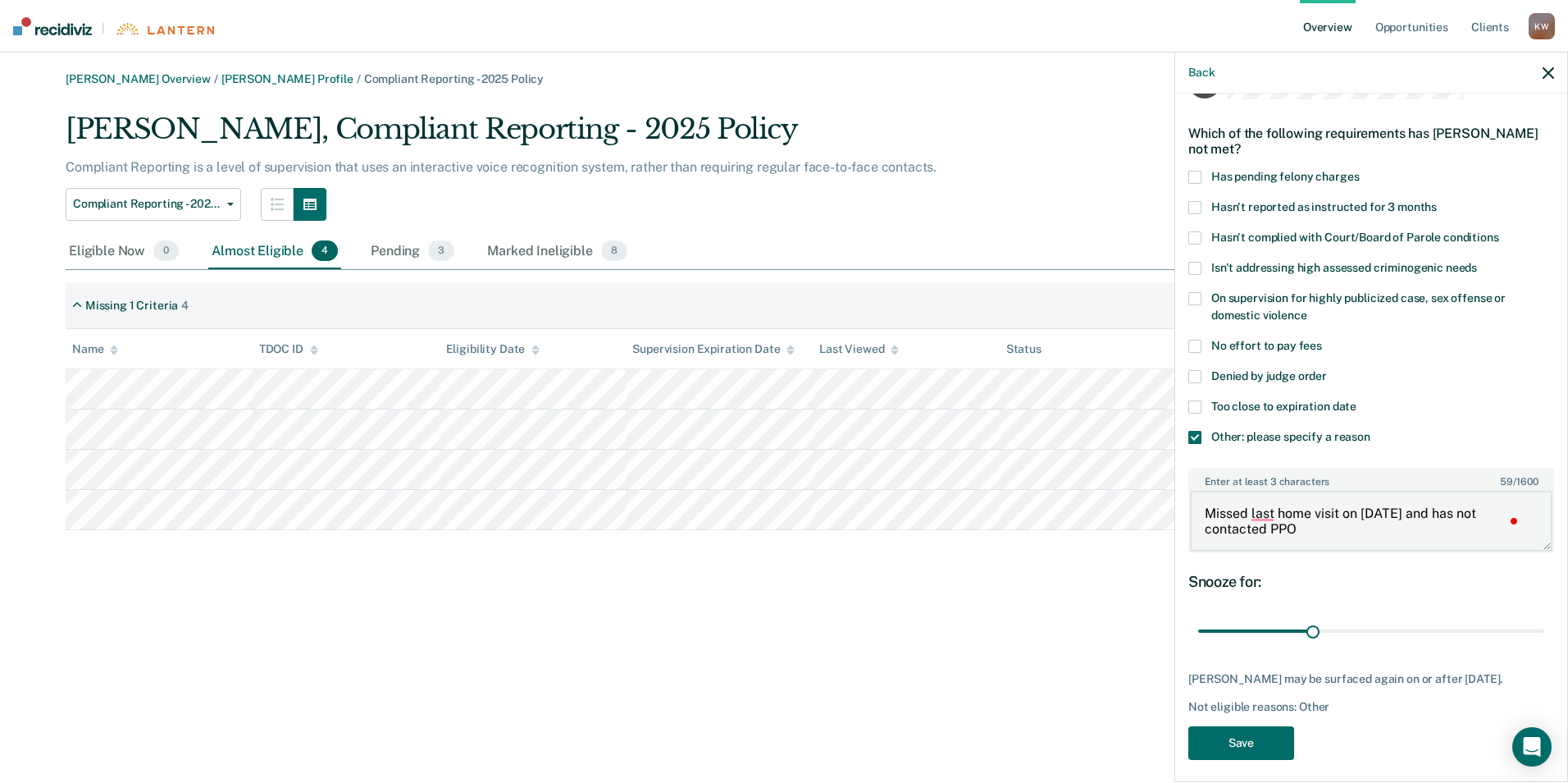
scroll to position [71, 0]
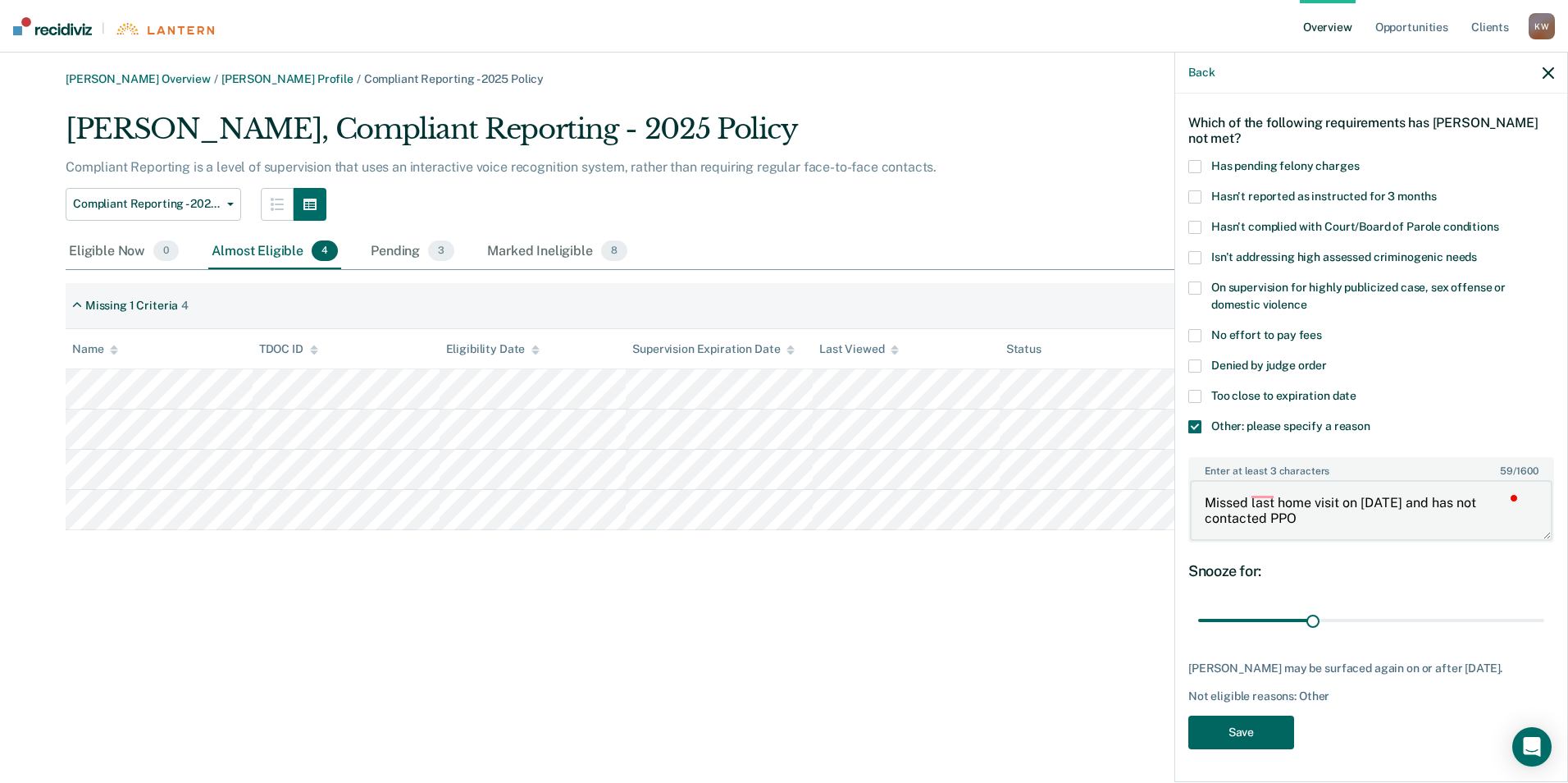
type textarea "Missed last home visit on [DATE] and has not contacted PPO"
click at [1263, 738] on button "Save" at bounding box center [1241, 733] width 105 height 34
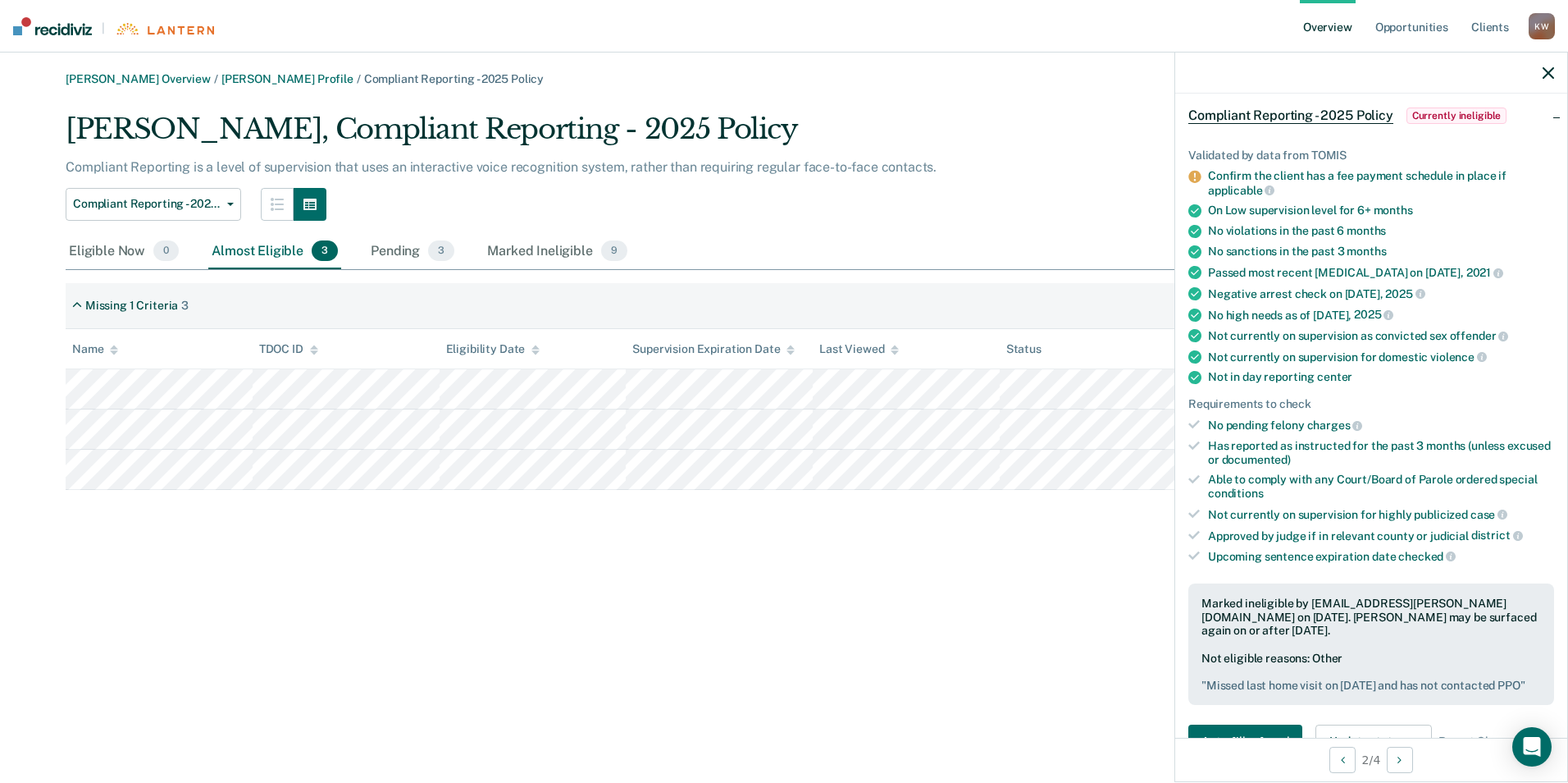
click at [1540, 69] on div at bounding box center [1371, 73] width 392 height 41
click at [1555, 66] on div at bounding box center [1371, 73] width 392 height 41
click at [1547, 76] on icon "button" at bounding box center [1548, 73] width 12 height 12
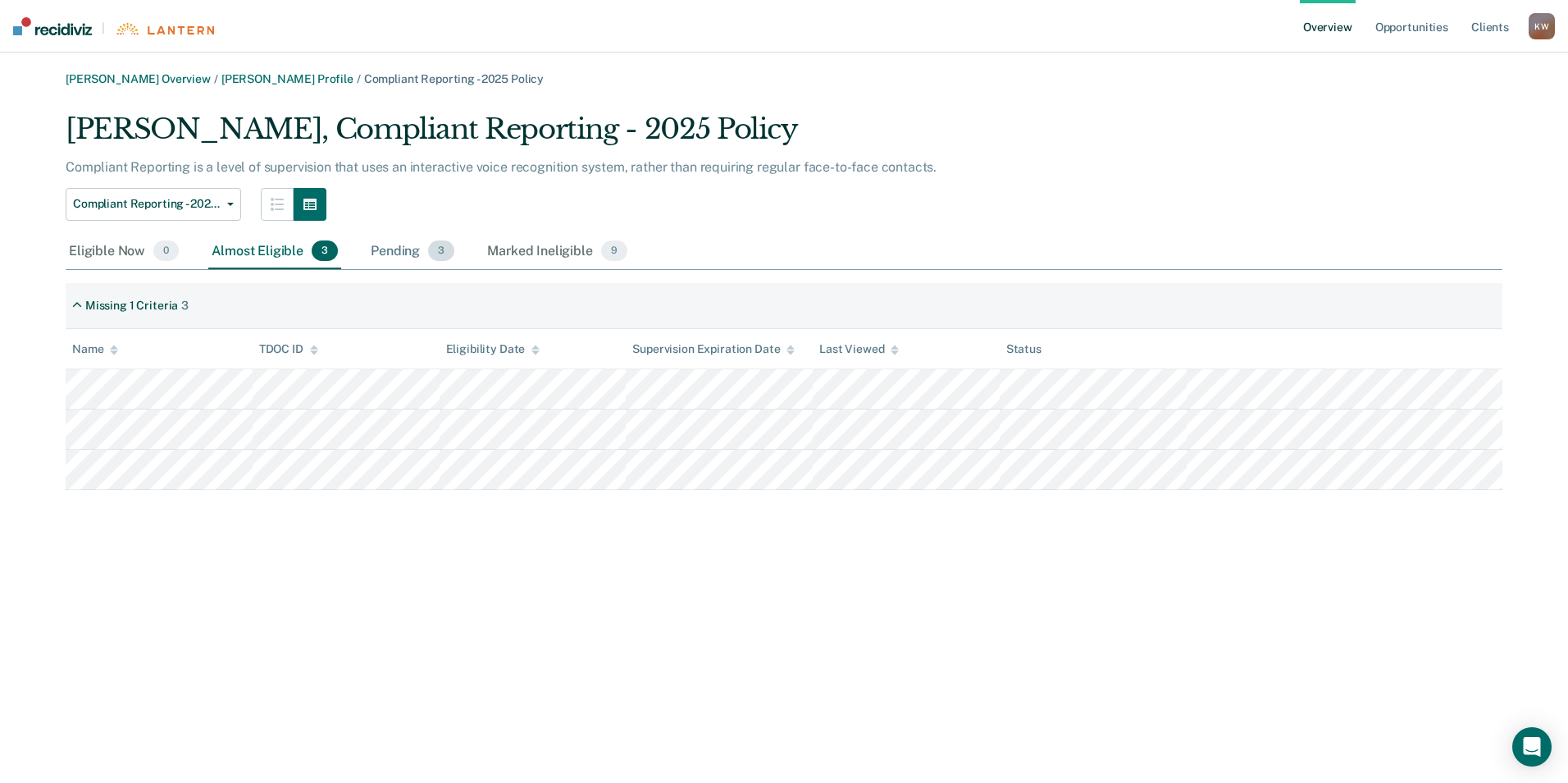
click at [393, 247] on div "Pending 3" at bounding box center [412, 252] width 90 height 36
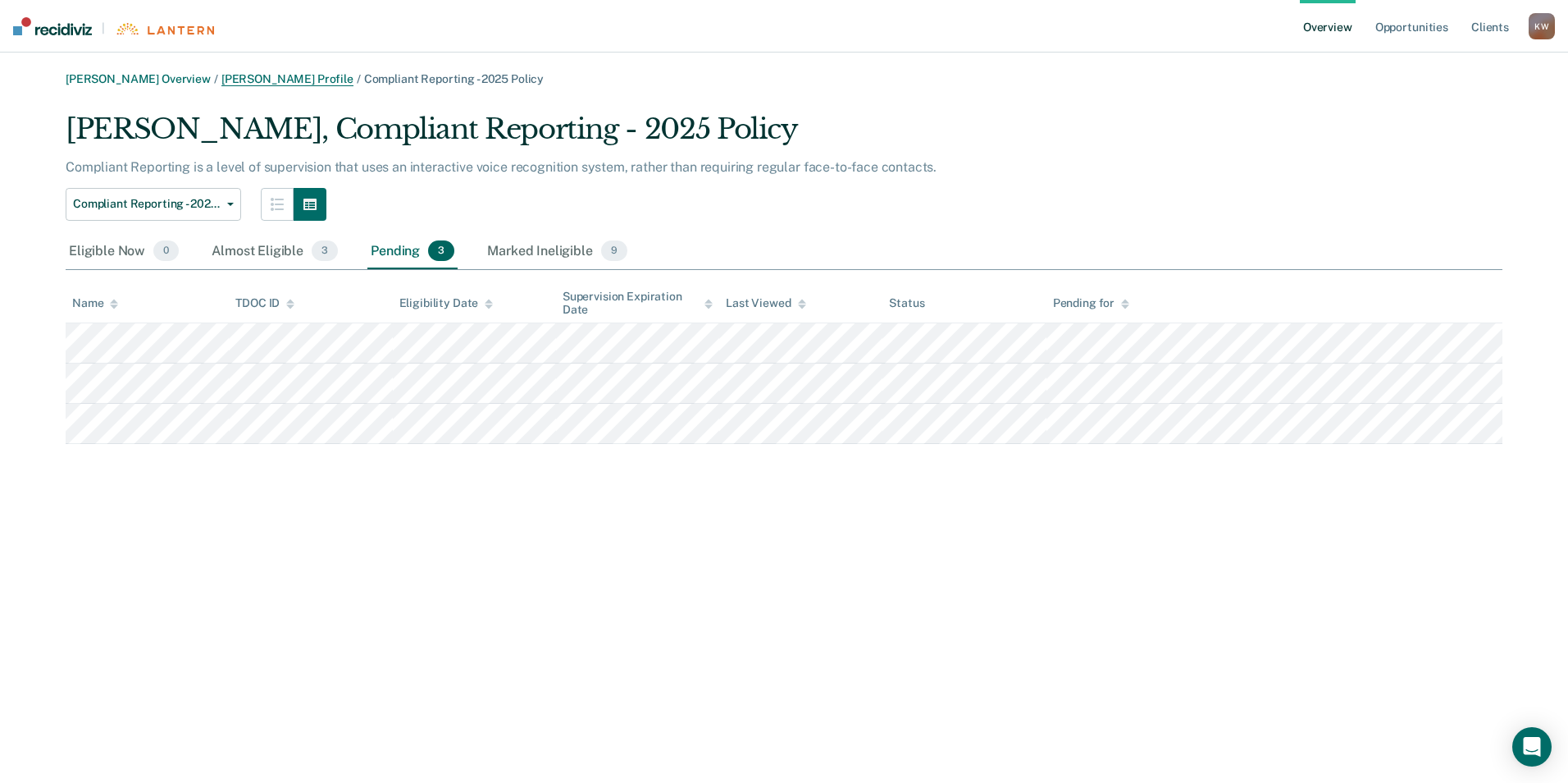
click at [259, 79] on link "[PERSON_NAME] Profile" at bounding box center [287, 79] width 132 height 14
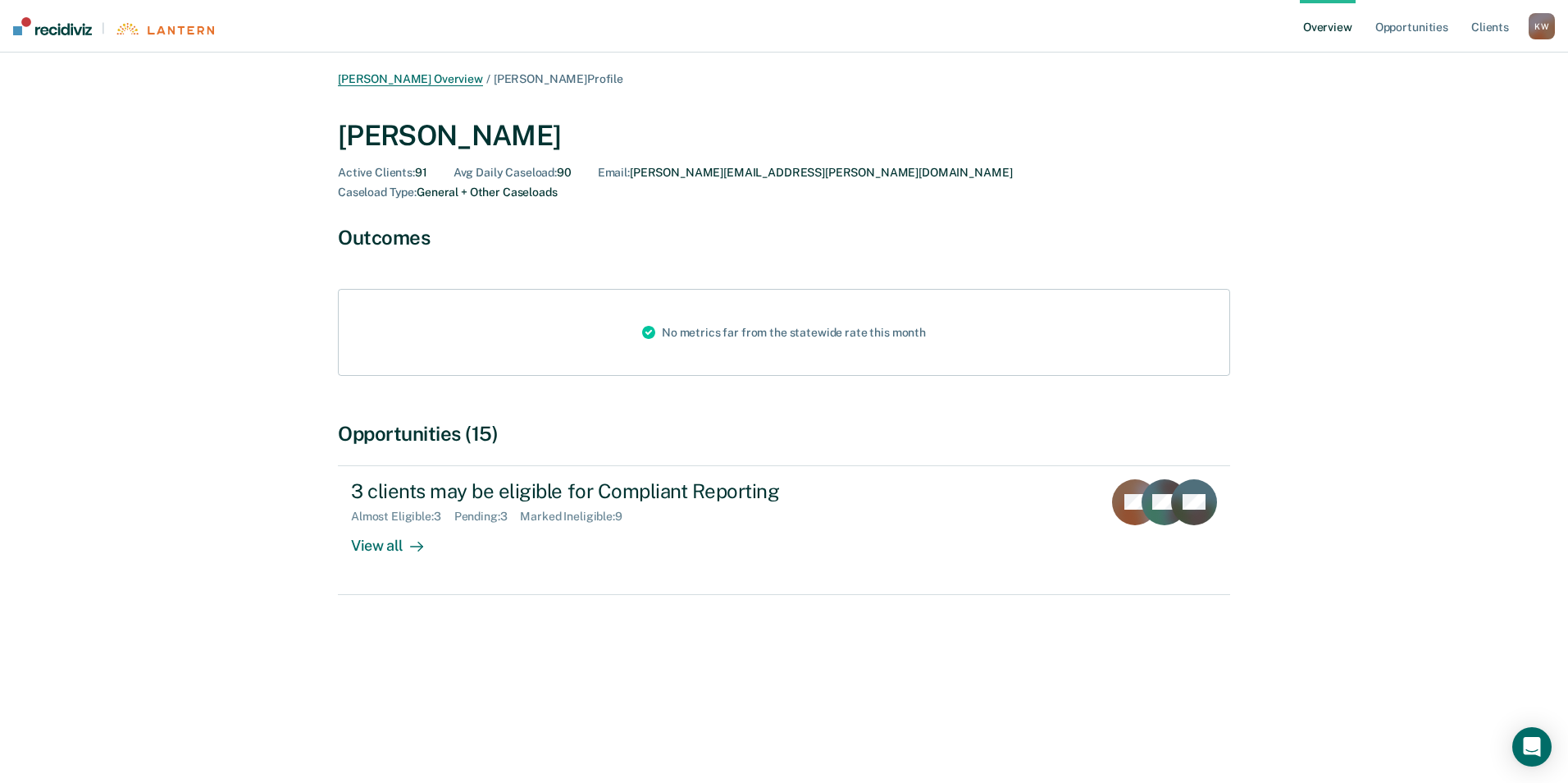
click at [395, 82] on link "[PERSON_NAME] Overview" at bounding box center [410, 79] width 145 height 14
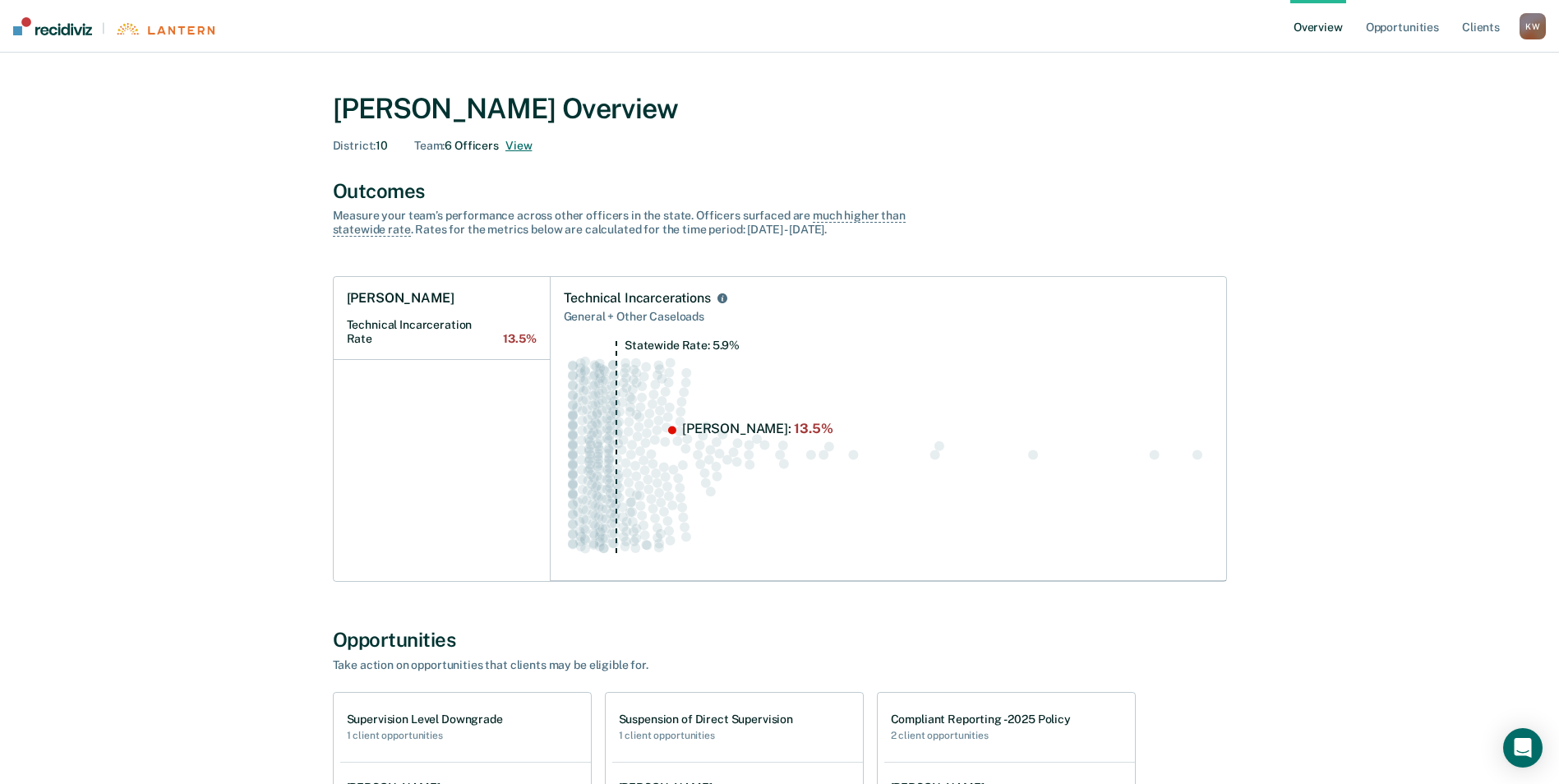
click at [517, 149] on button "View" at bounding box center [519, 146] width 26 height 14
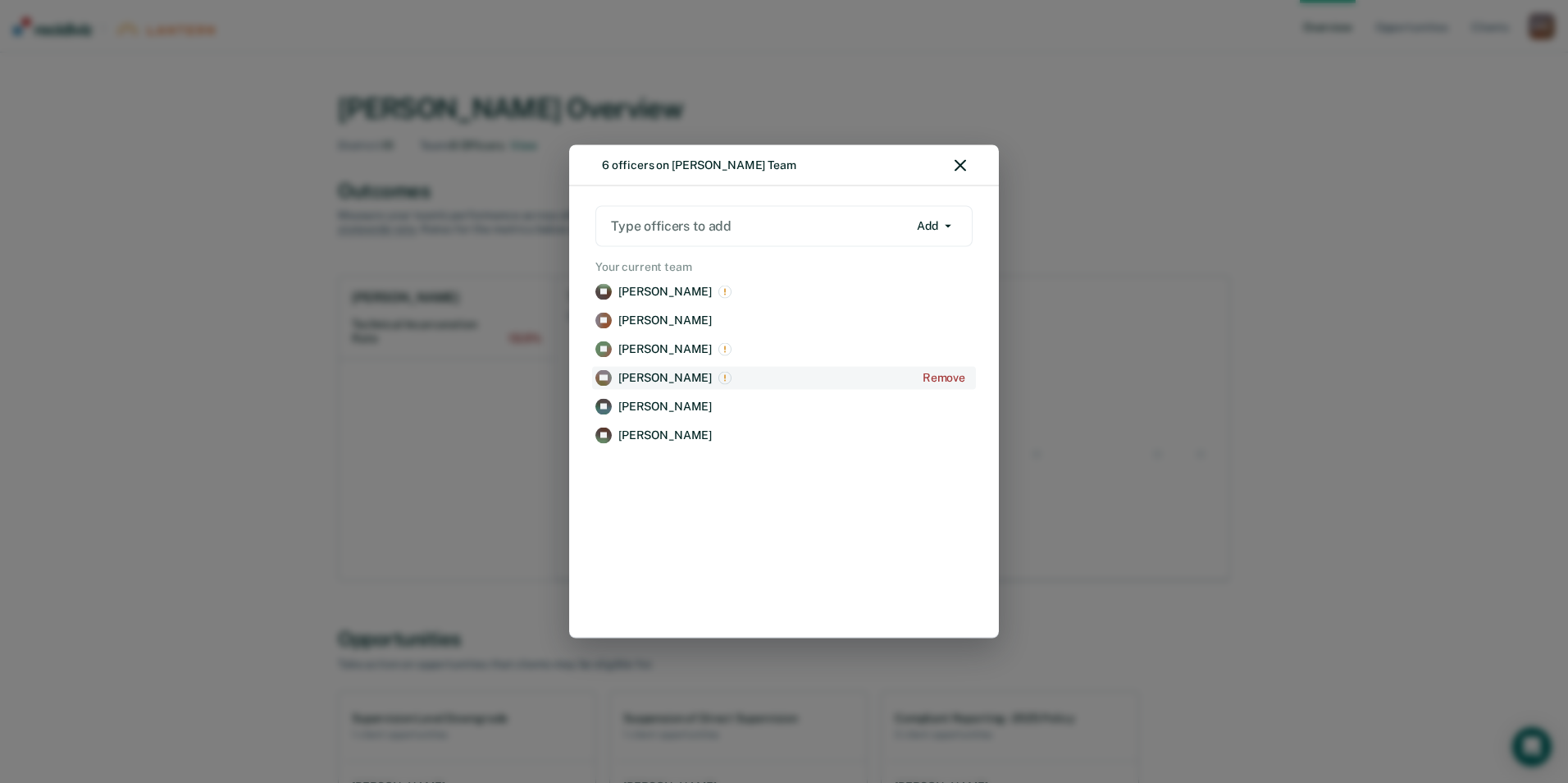
click at [643, 381] on p "[PERSON_NAME]" at bounding box center [665, 377] width 93 height 14
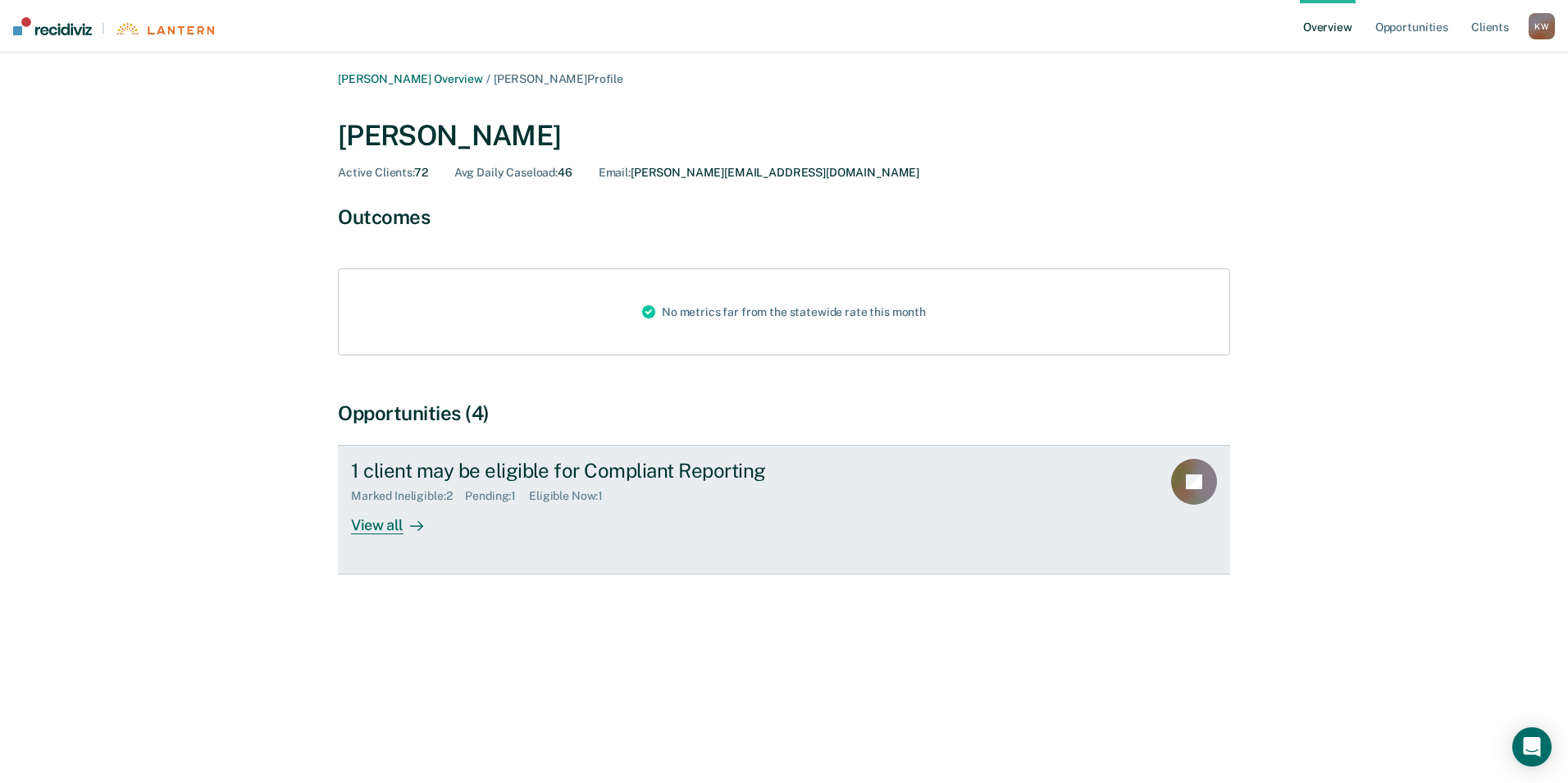
click at [393, 529] on div "View all" at bounding box center [397, 519] width 92 height 32
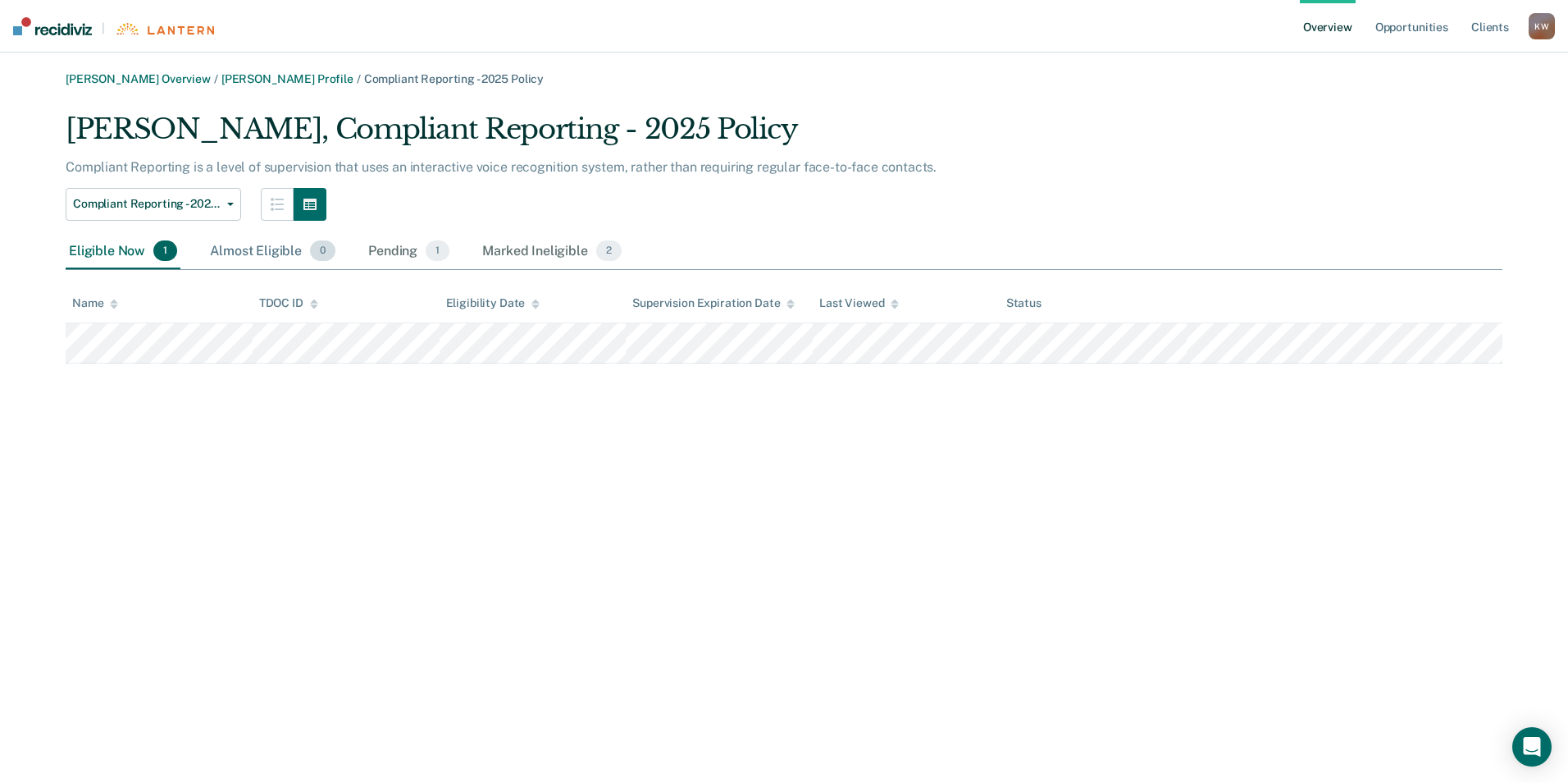
click at [261, 247] on div "Almost Eligible 0" at bounding box center [272, 252] width 132 height 36
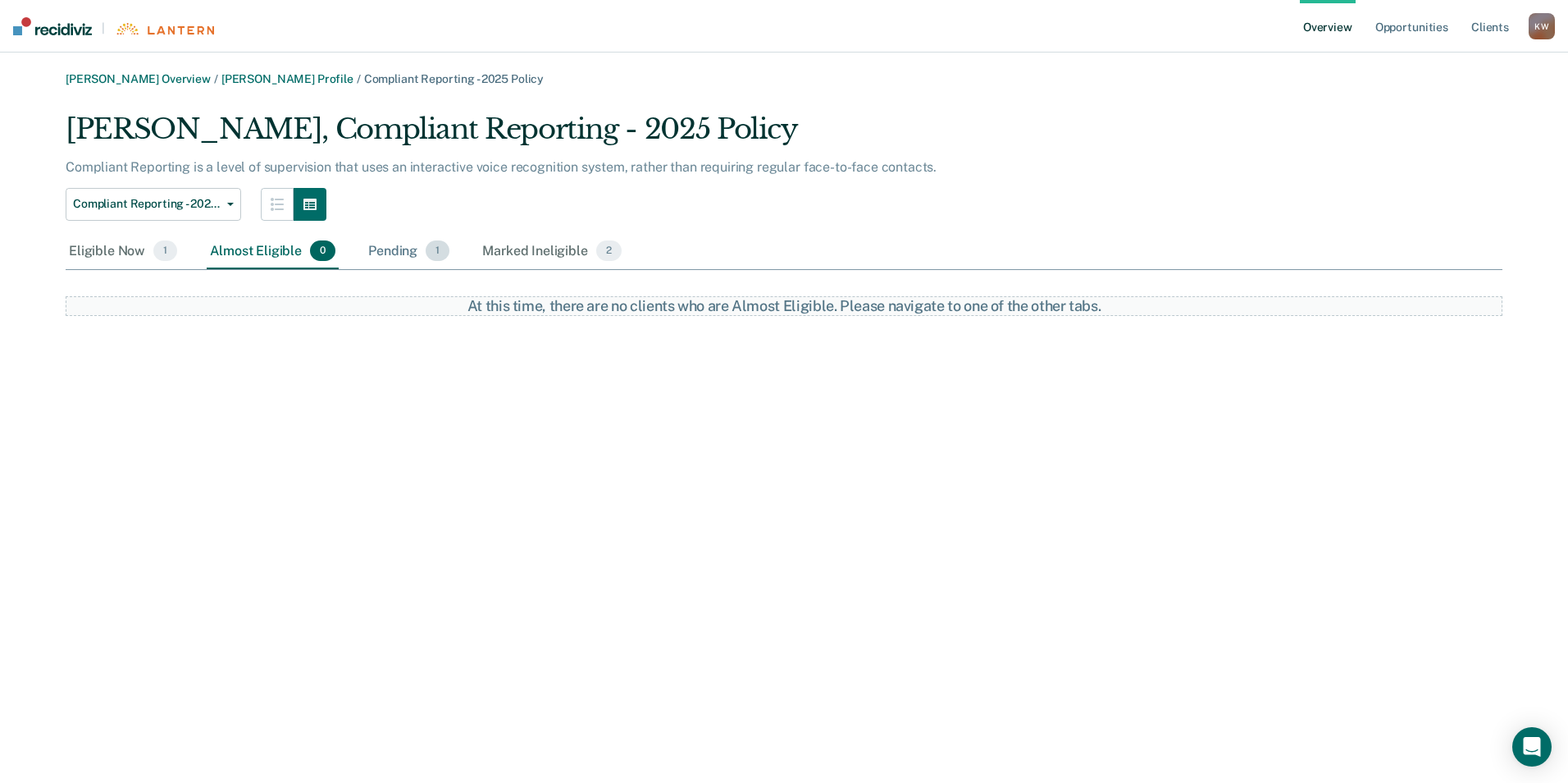
click at [413, 253] on div "Pending 1" at bounding box center [408, 252] width 88 height 36
